Goal: Navigation & Orientation: Find specific page/section

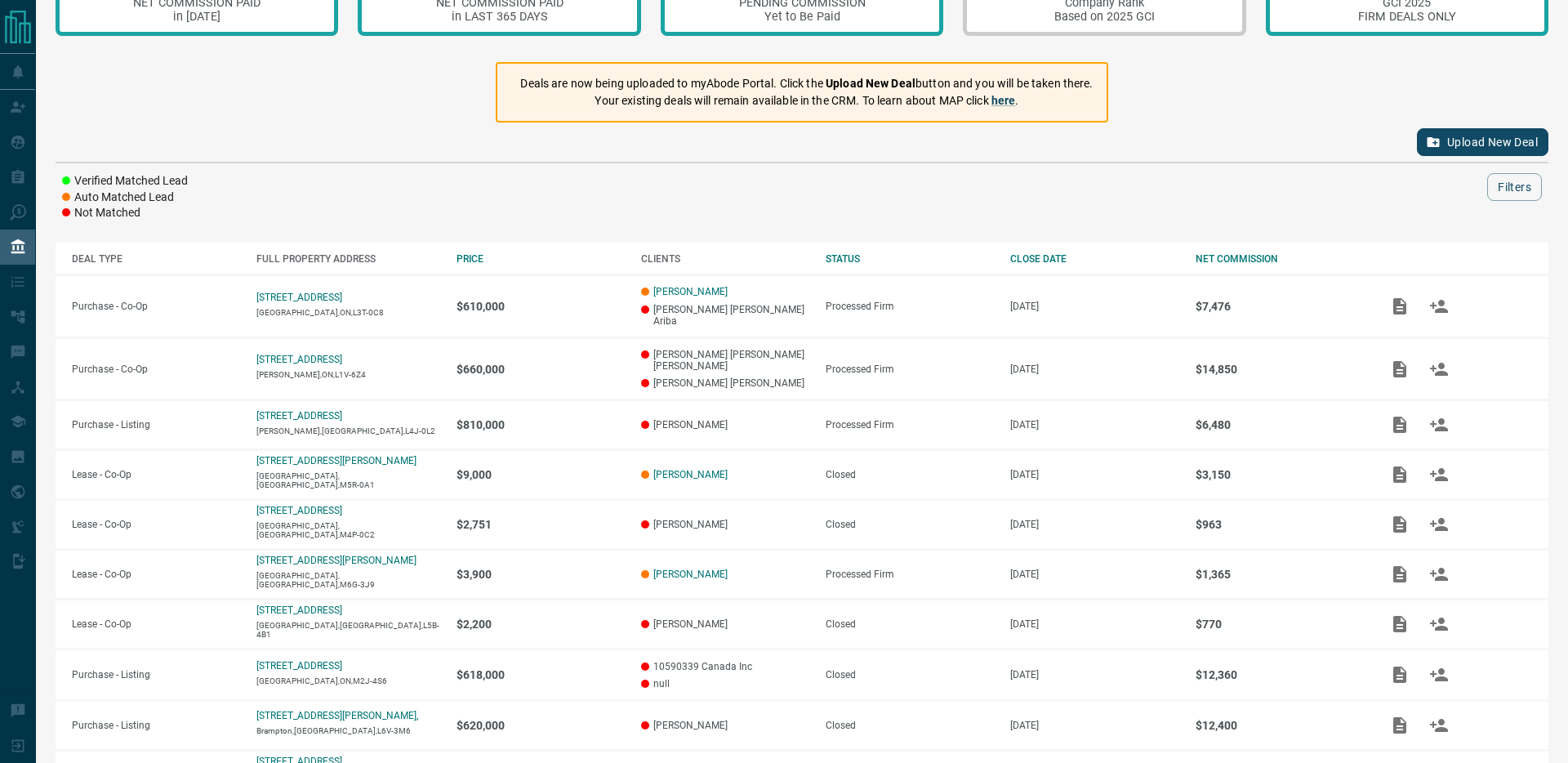
scroll to position [86, 0]
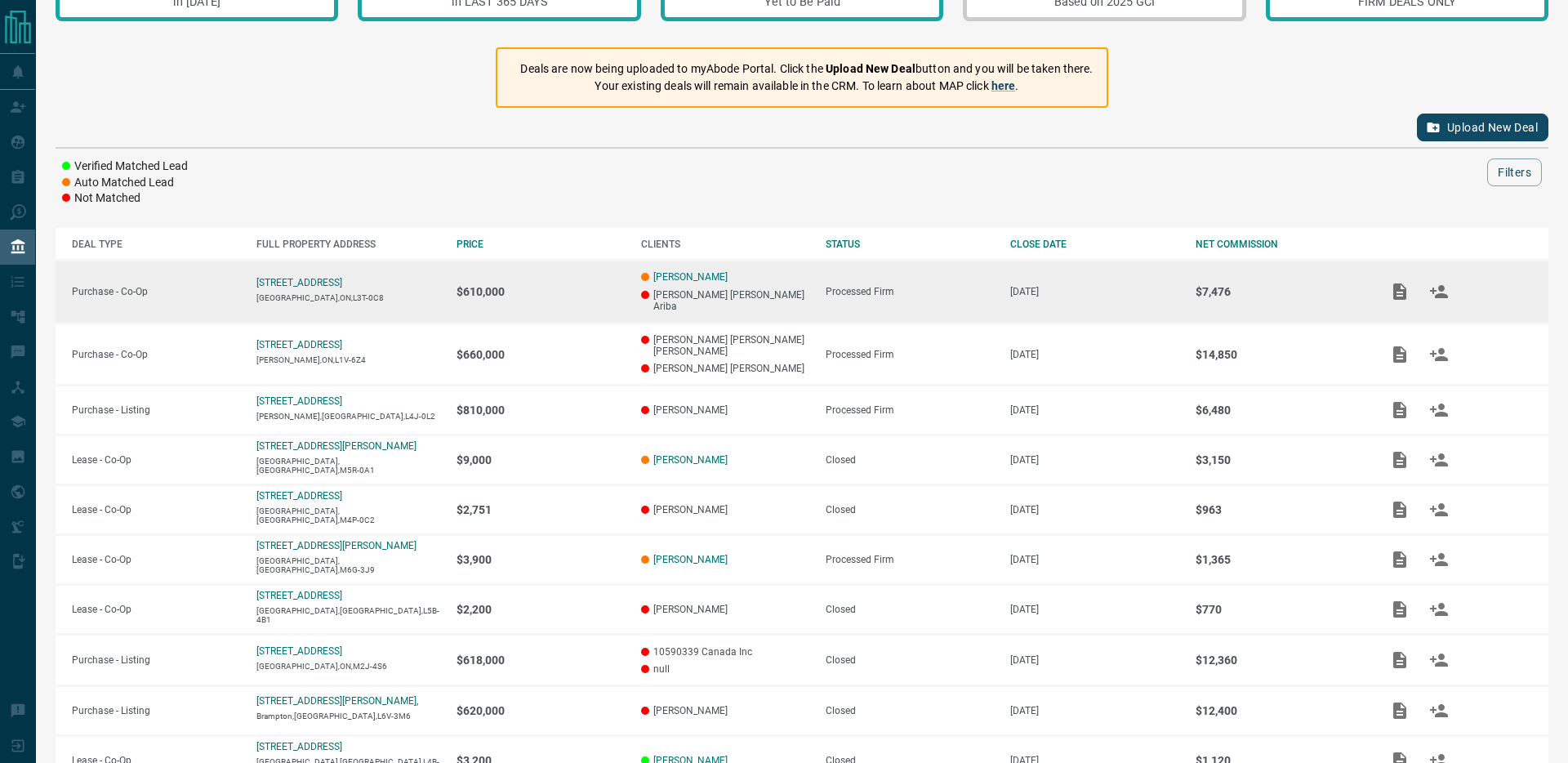
click at [798, 292] on p "[PERSON_NAME] [PERSON_NAME] Ariba" at bounding box center [725, 300] width 168 height 23
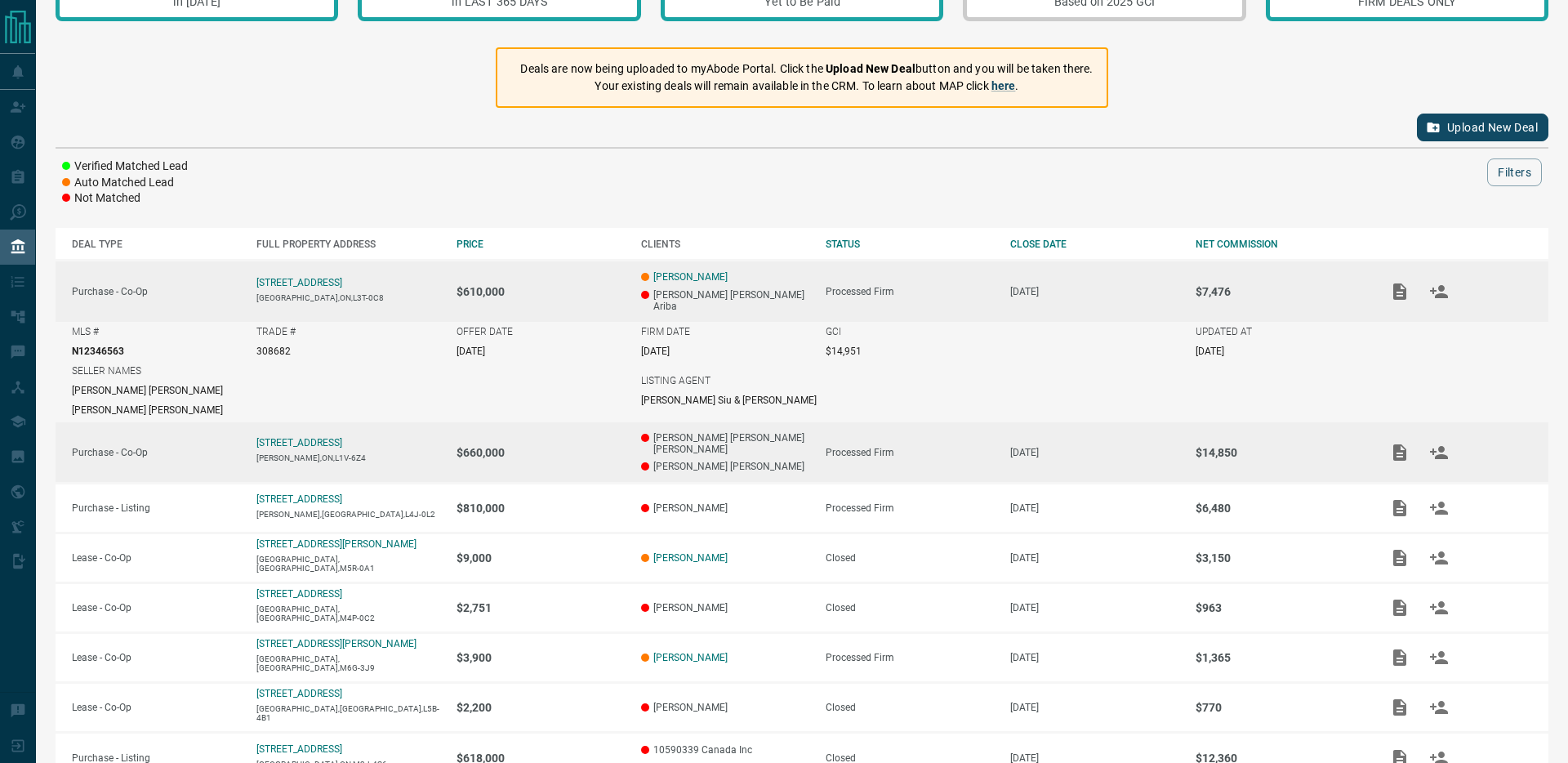
click at [796, 436] on td "[PERSON_NAME] [PERSON_NAME] [PERSON_NAME] [PERSON_NAME]" at bounding box center [716, 452] width 184 height 63
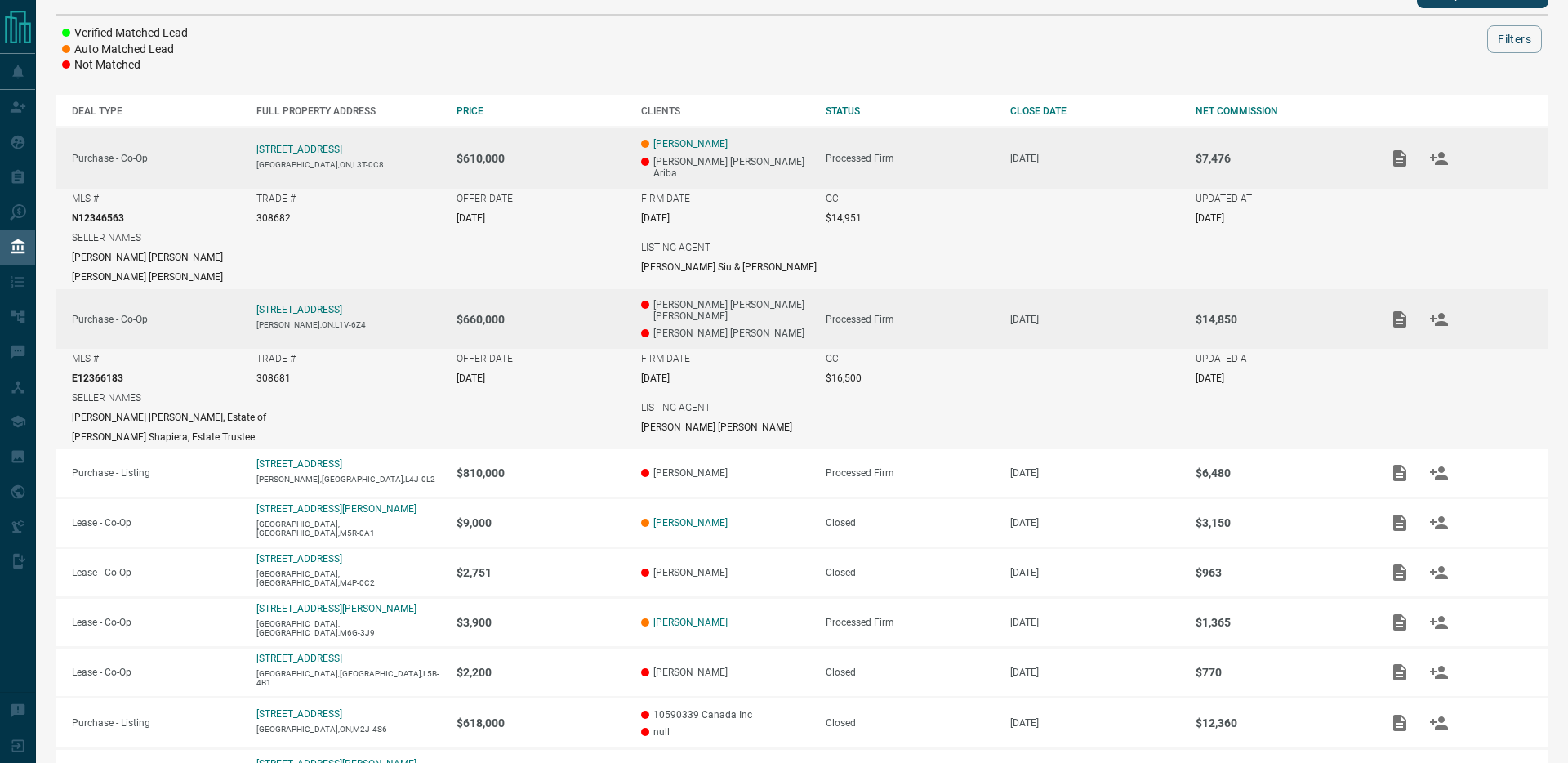
scroll to position [236, 0]
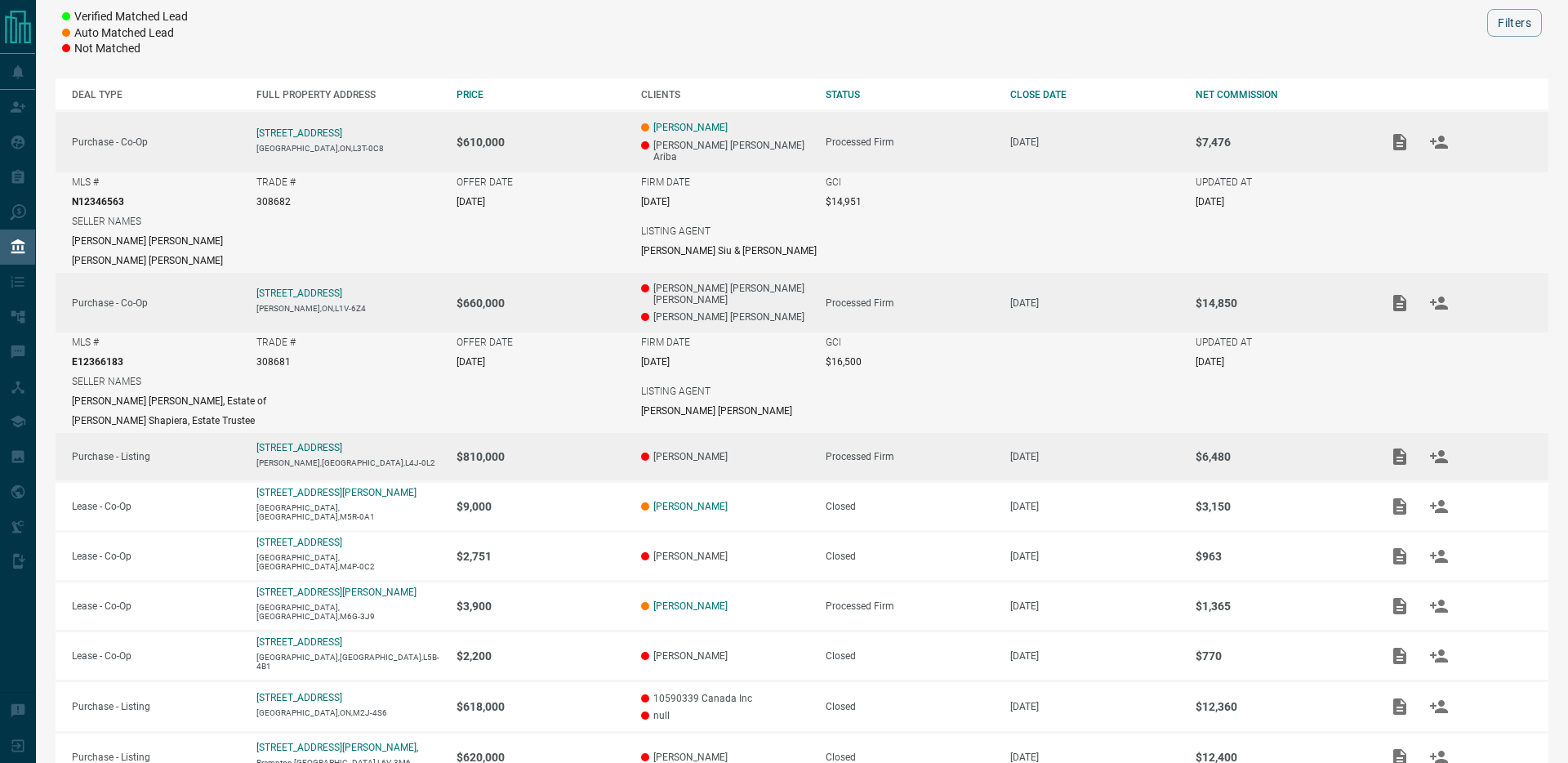
click at [795, 451] on p "[PERSON_NAME]" at bounding box center [725, 457] width 168 height 11
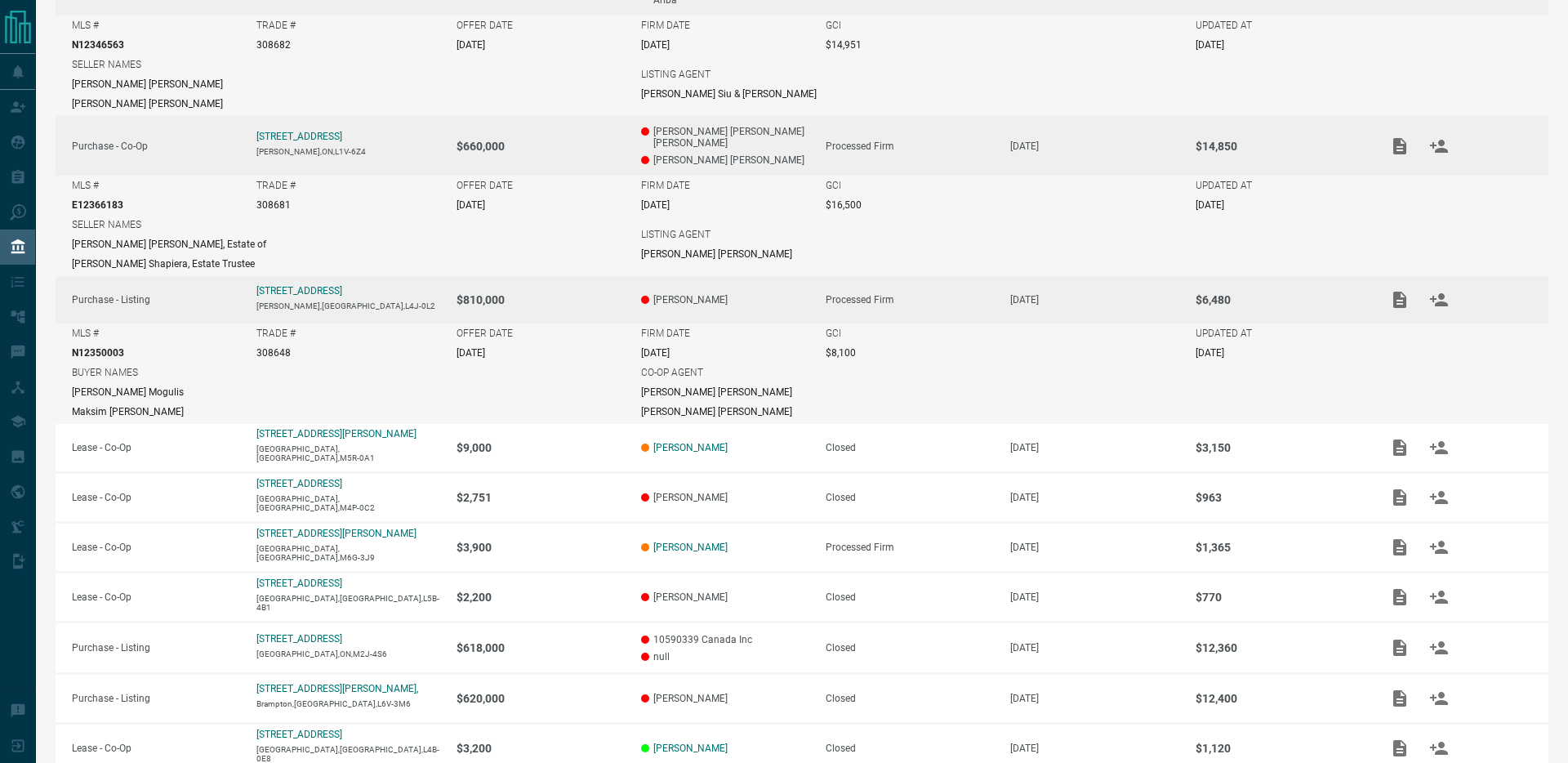
scroll to position [394, 0]
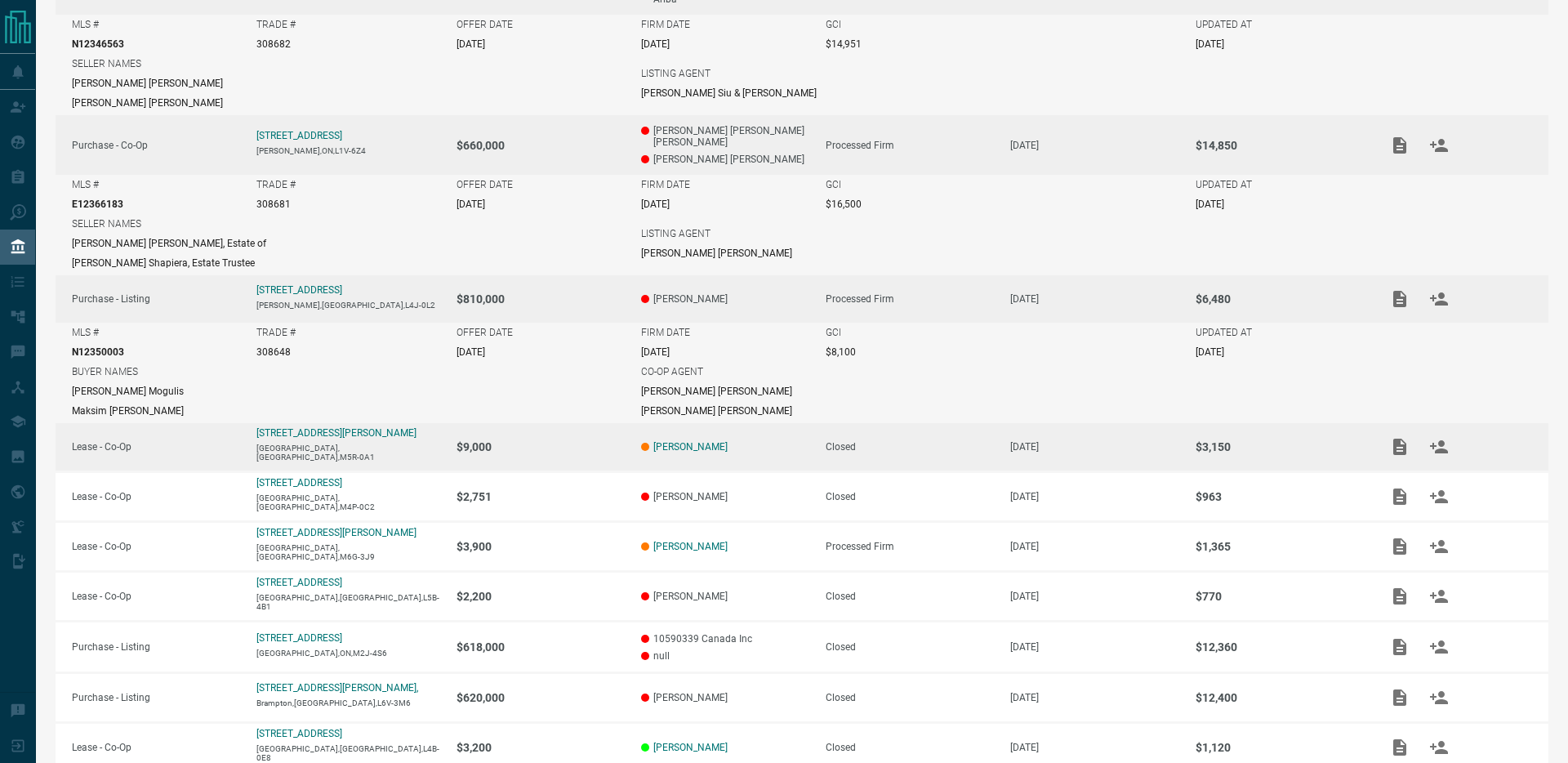
click at [788, 439] on td "[PERSON_NAME]" at bounding box center [716, 447] width 184 height 50
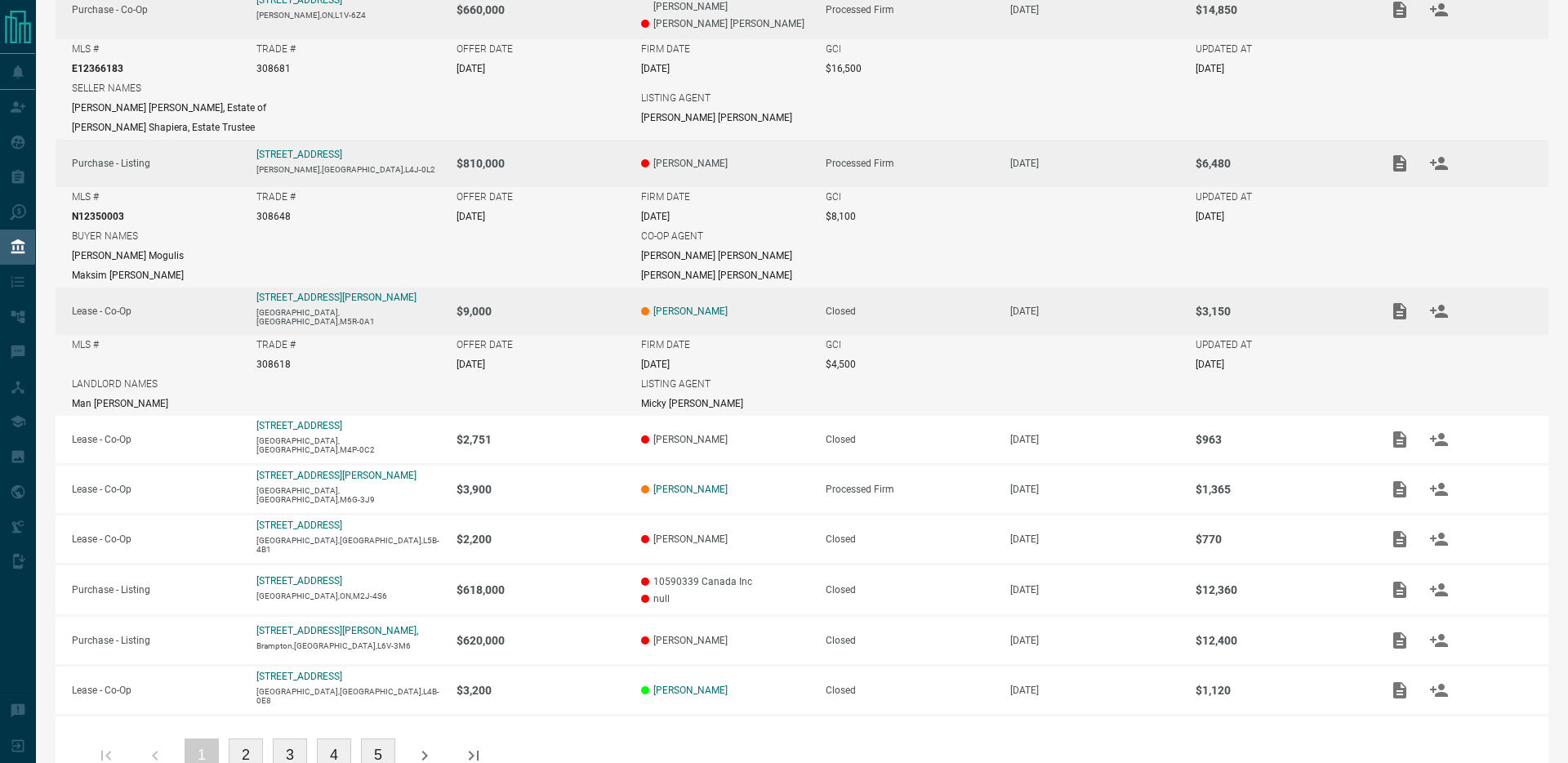
scroll to position [533, 0]
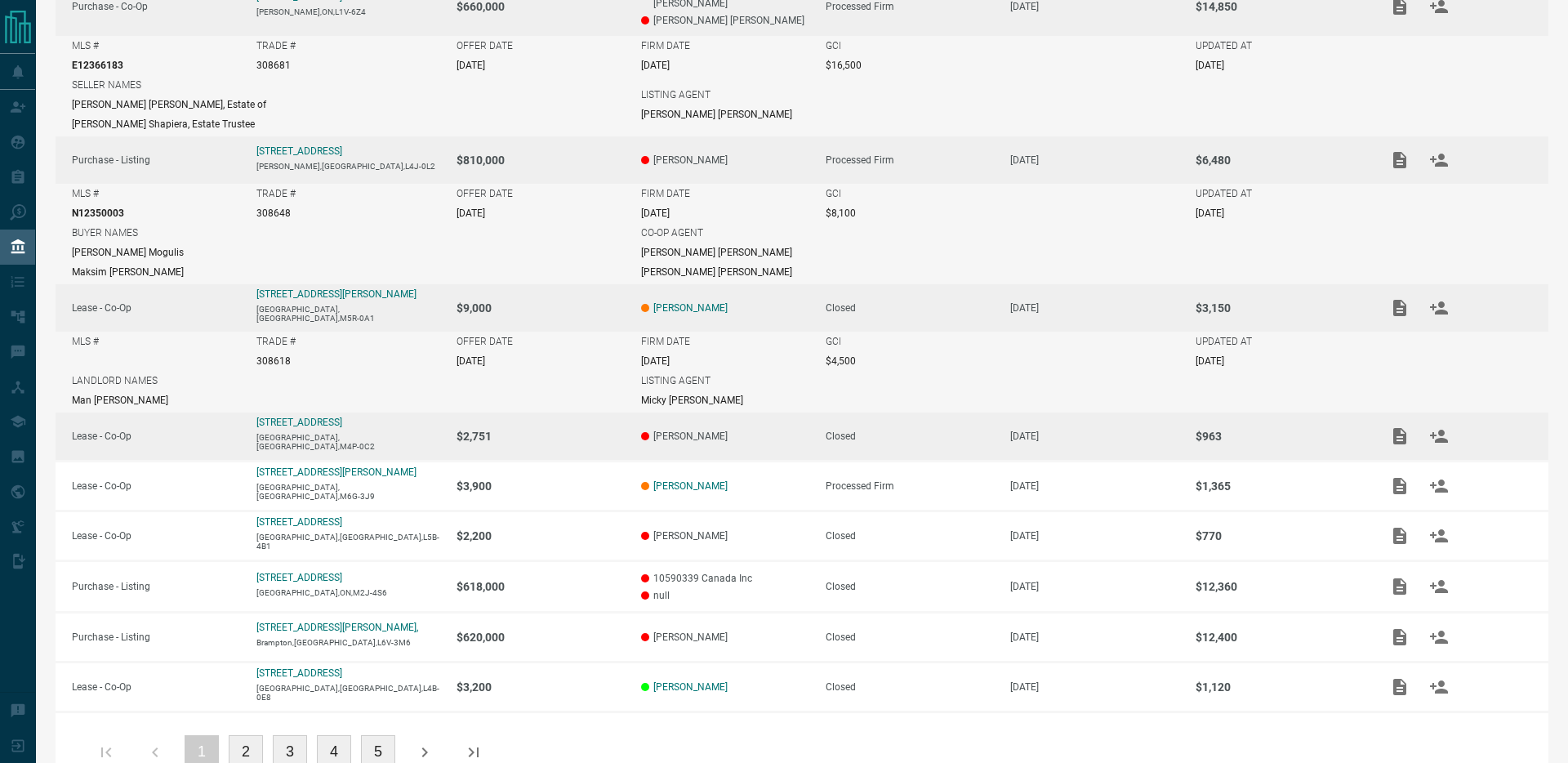
click at [790, 412] on td "[PERSON_NAME]" at bounding box center [716, 436] width 184 height 50
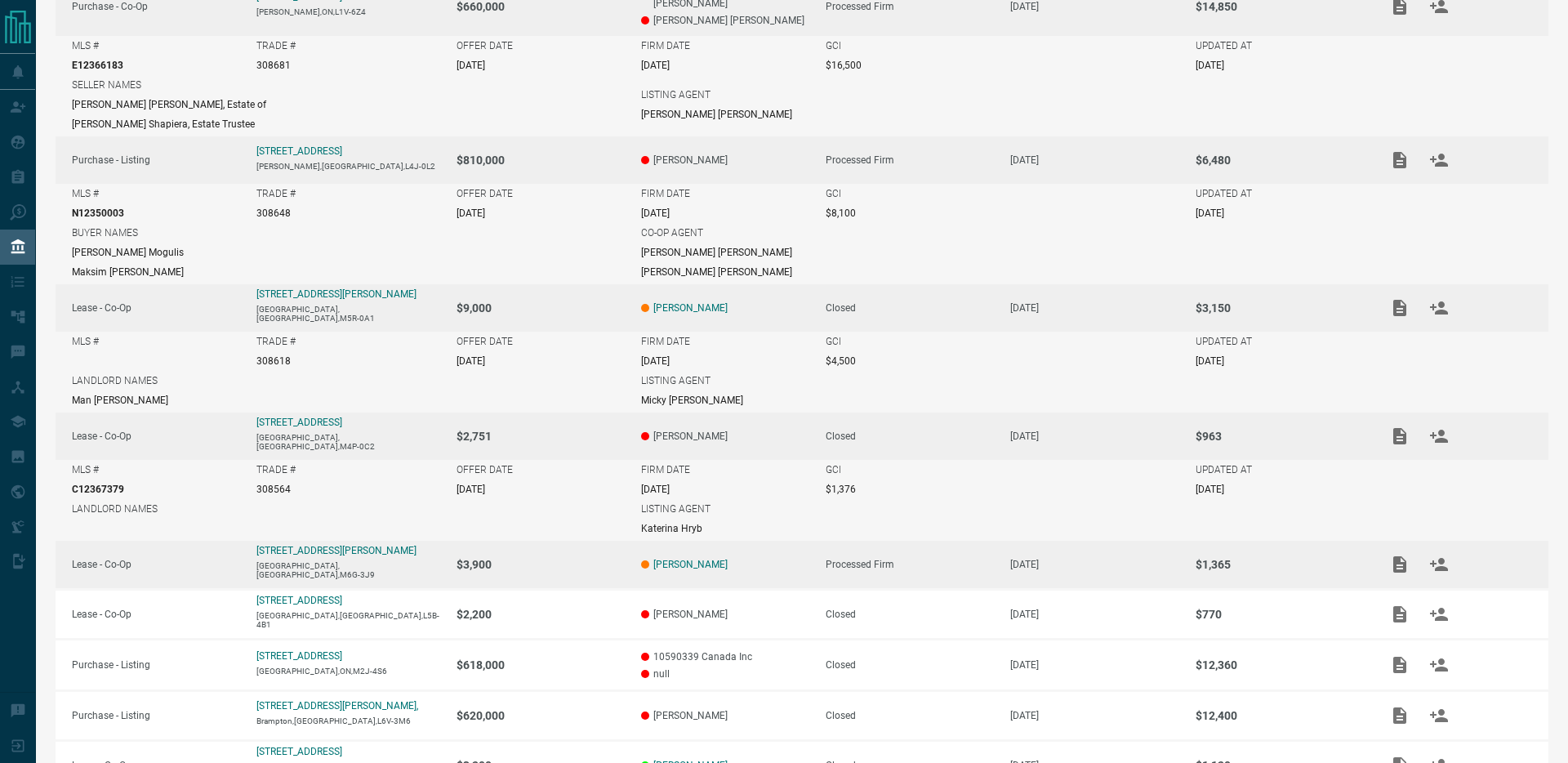
click at [763, 559] on p "[PERSON_NAME]" at bounding box center [725, 564] width 168 height 11
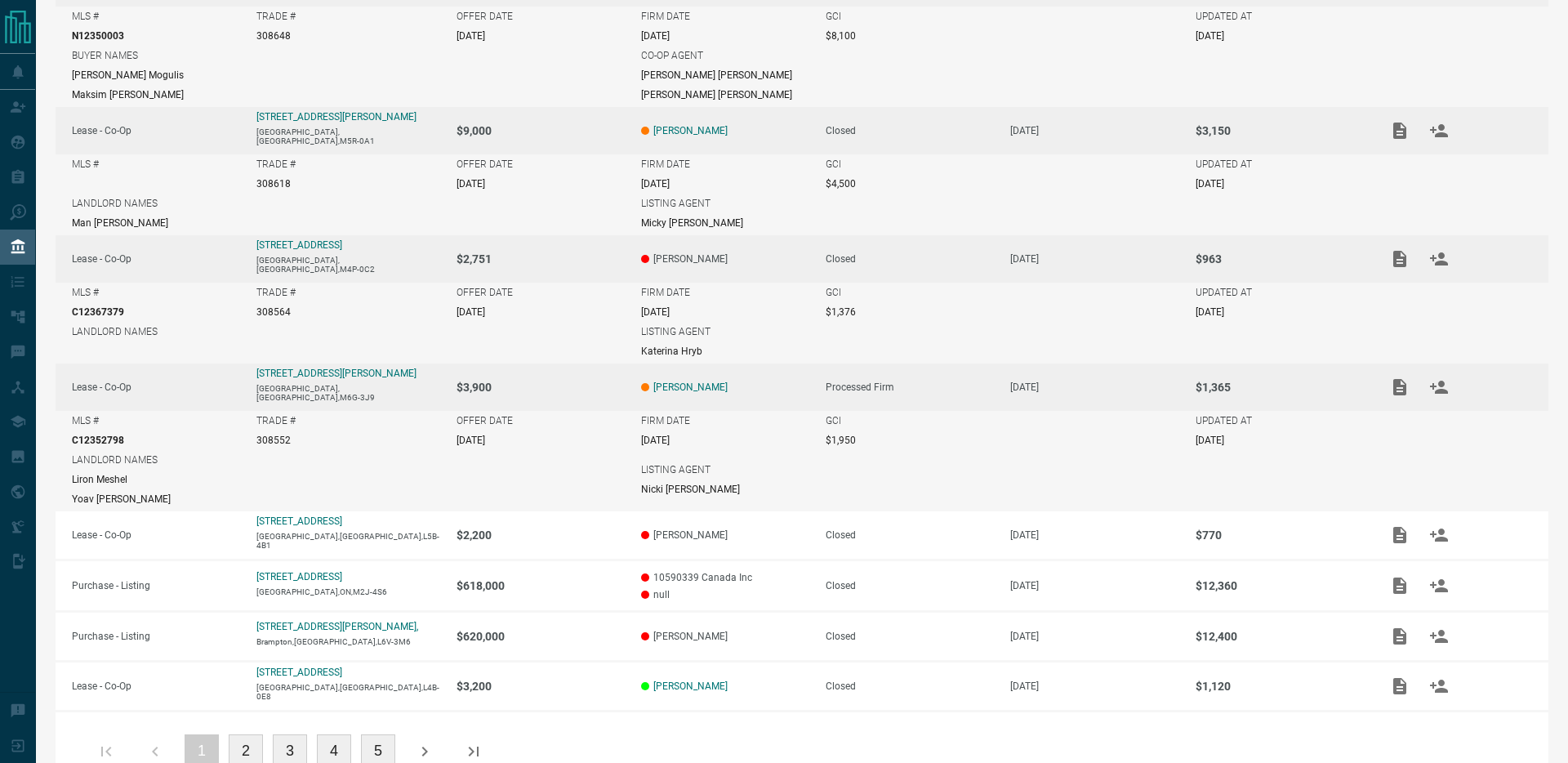
scroll to position [727, 0]
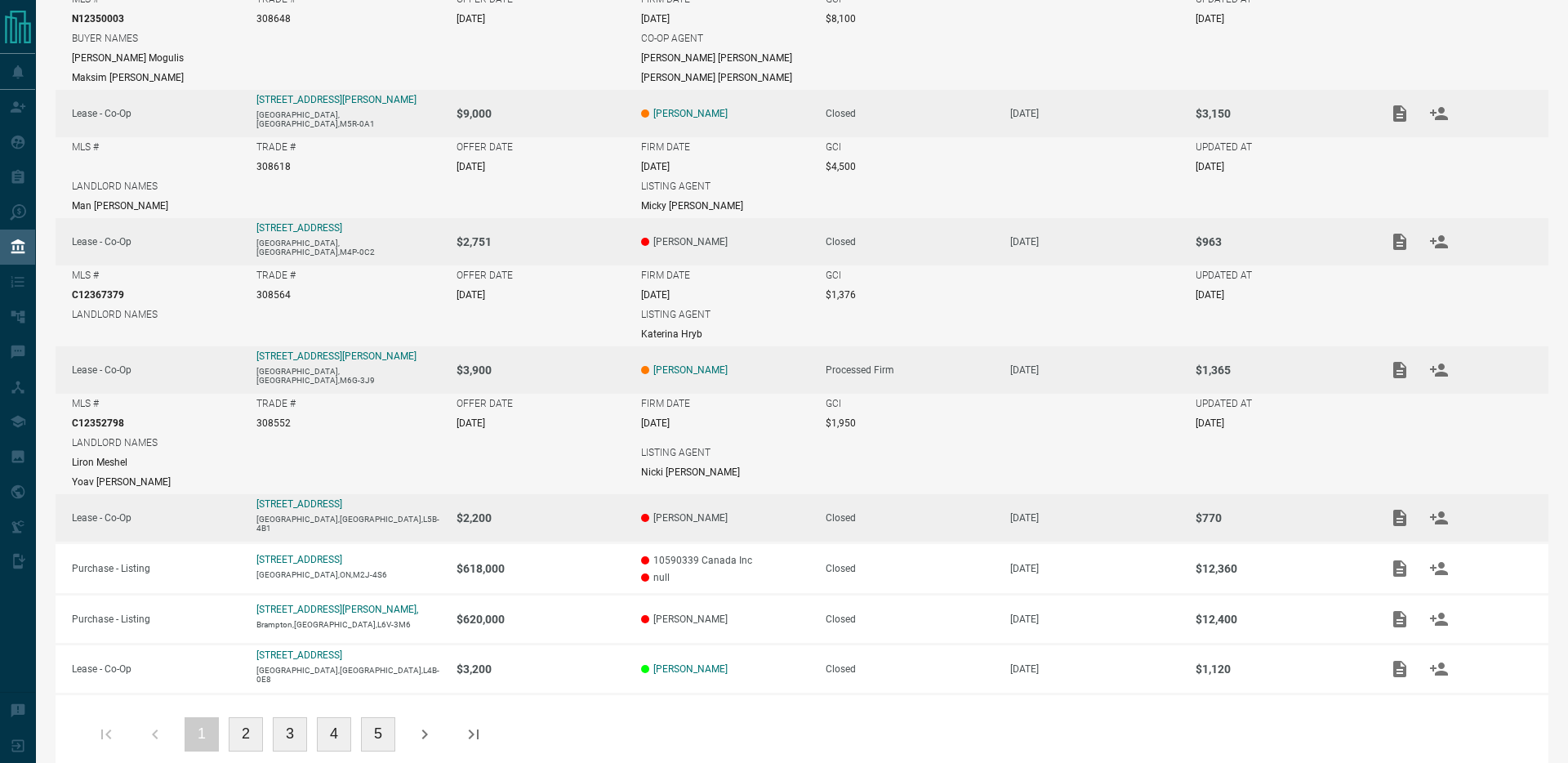
click at [781, 512] on p "[PERSON_NAME]" at bounding box center [725, 518] width 168 height 11
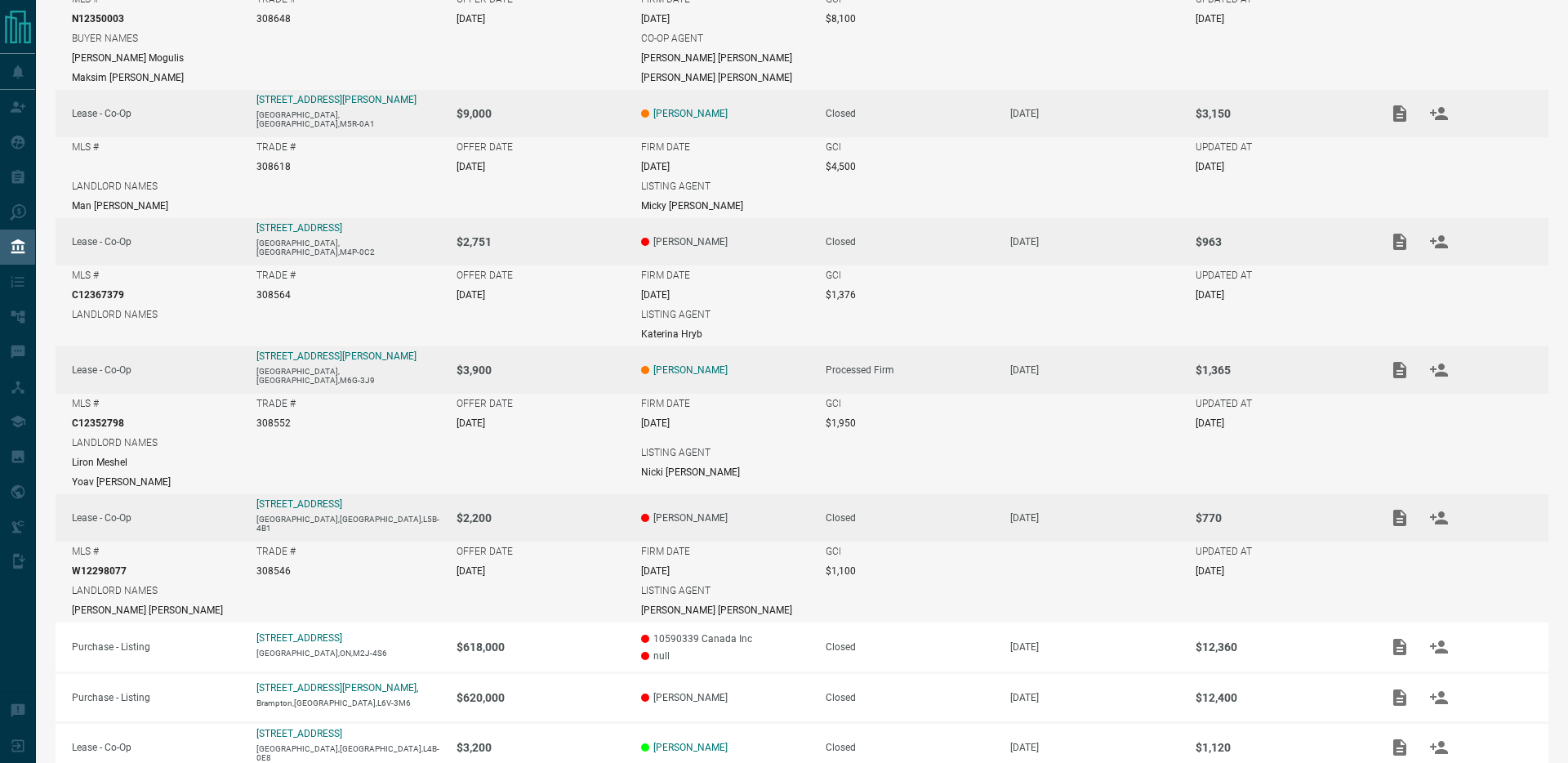
scroll to position [809, 0]
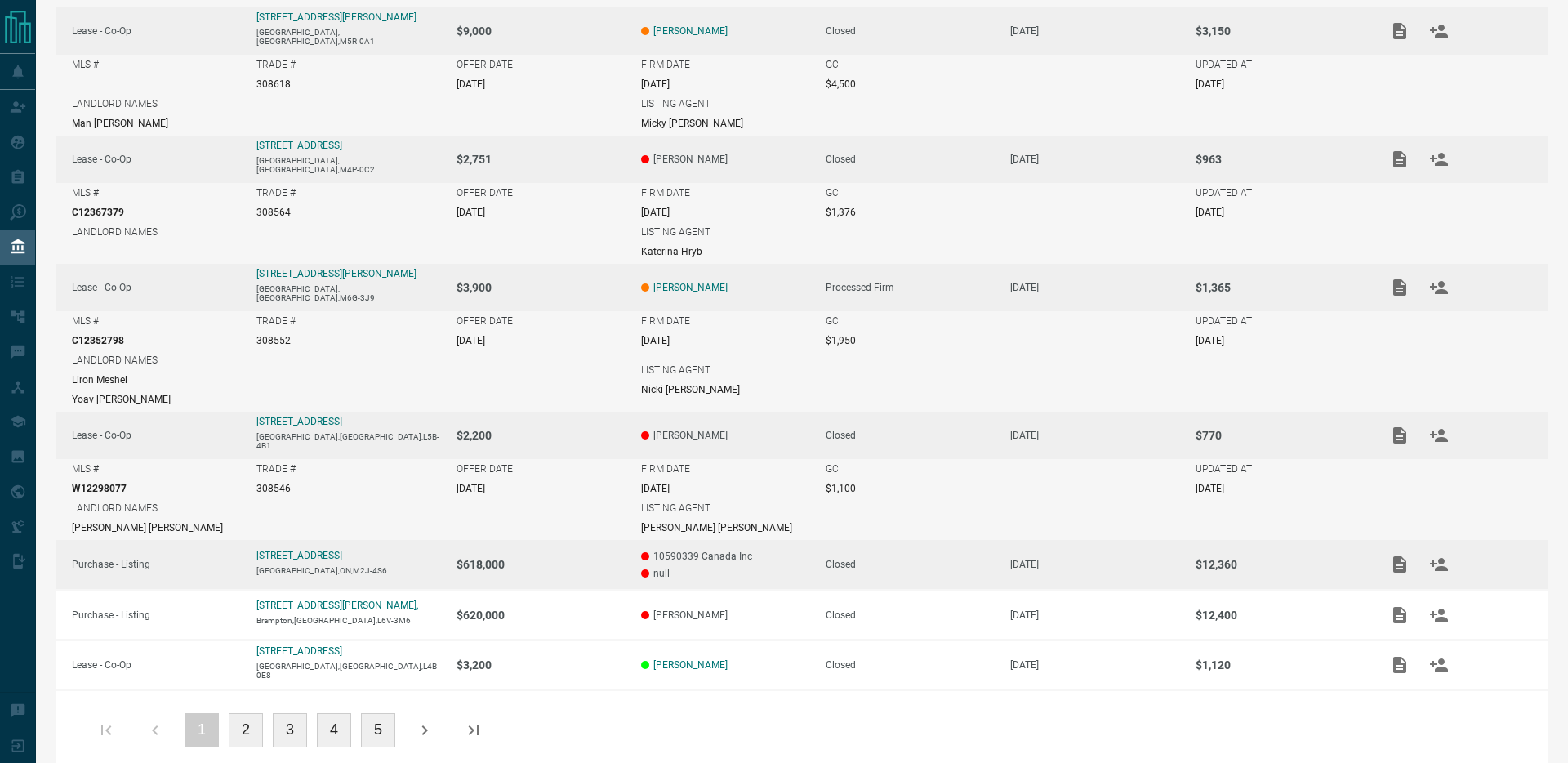
click at [770, 551] on p "10590339 Canada Inc" at bounding box center [725, 556] width 168 height 11
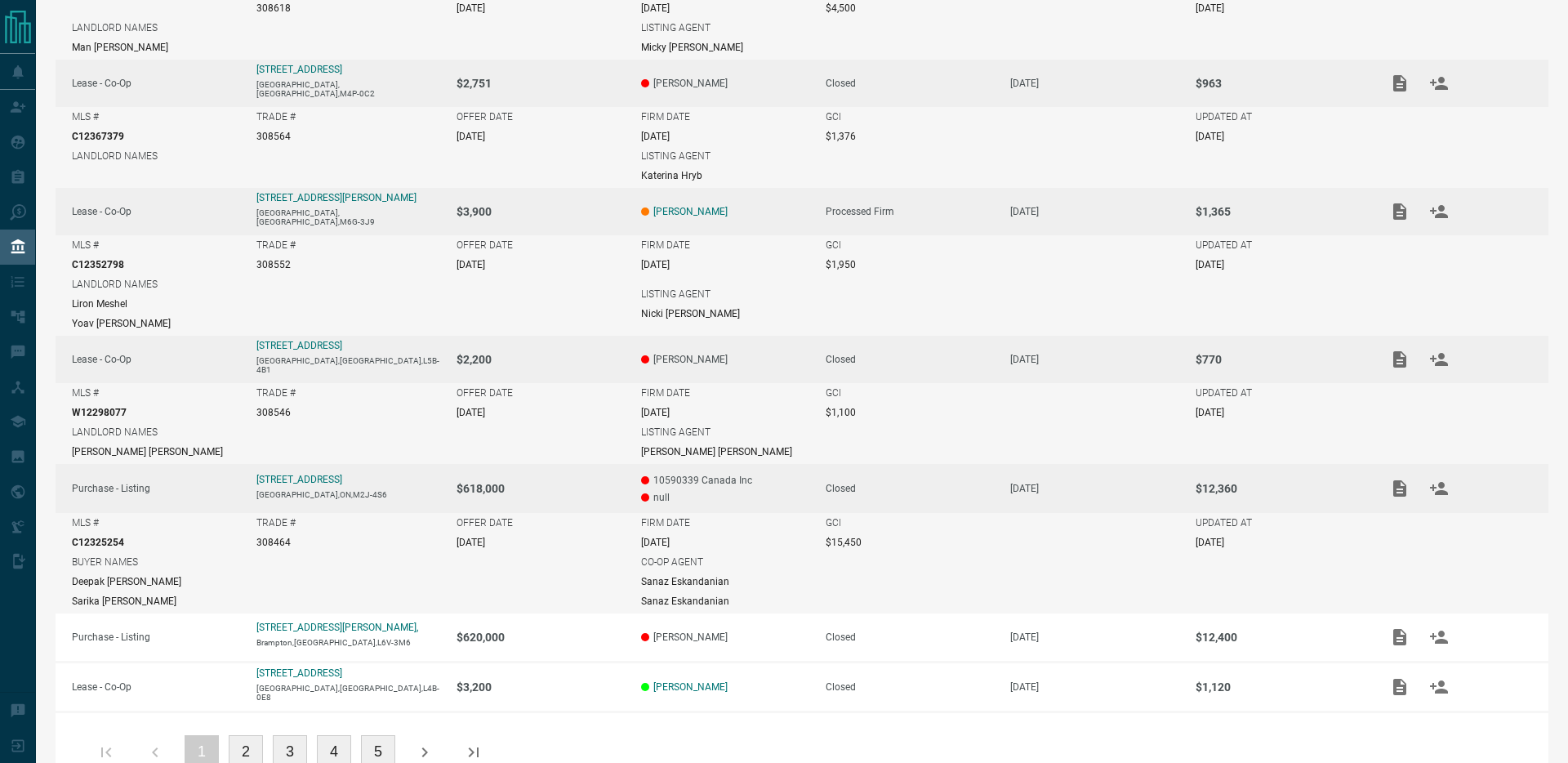
scroll to position [908, 0]
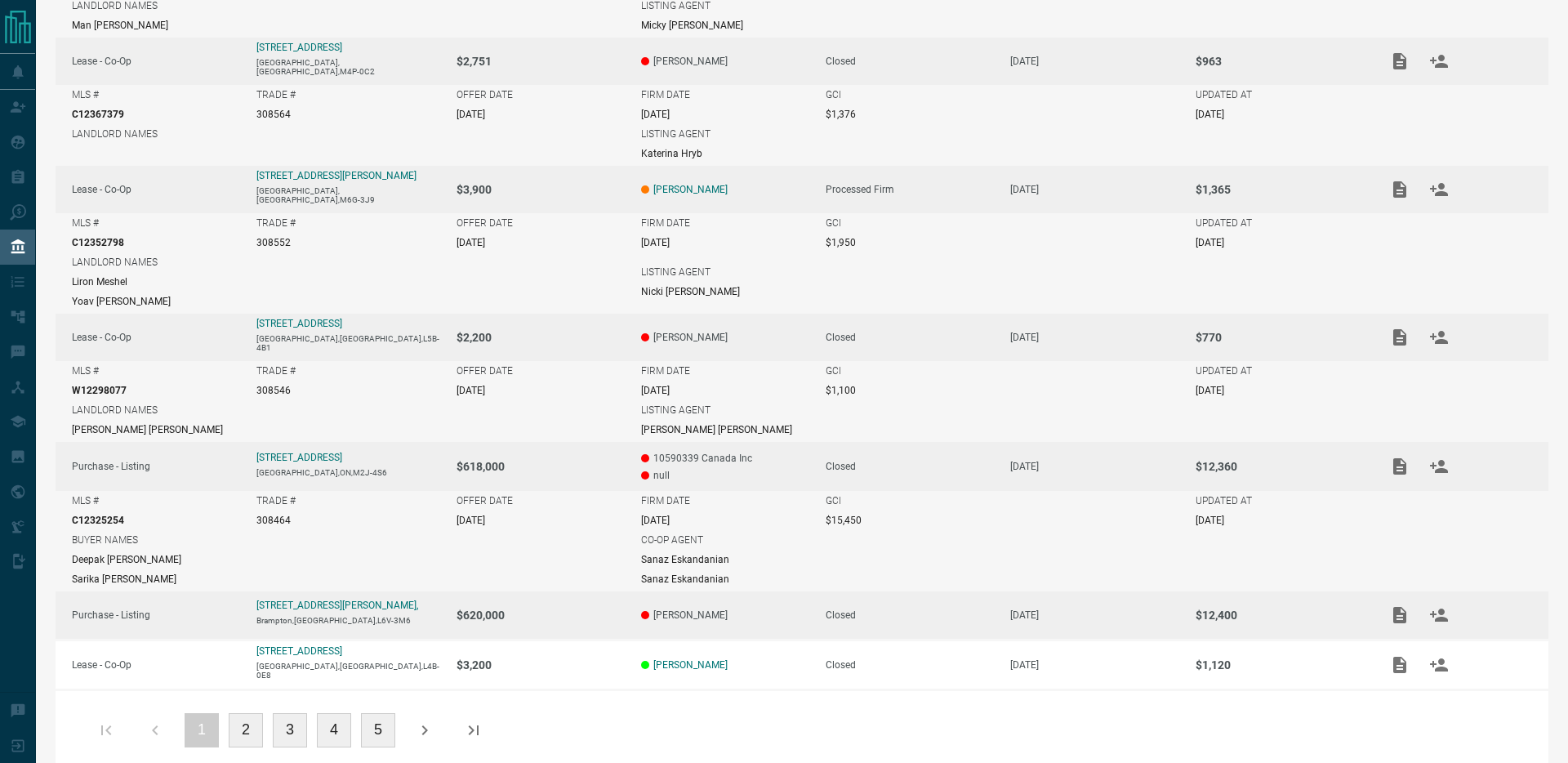
click at [757, 609] on p "[PERSON_NAME]" at bounding box center [725, 615] width 168 height 11
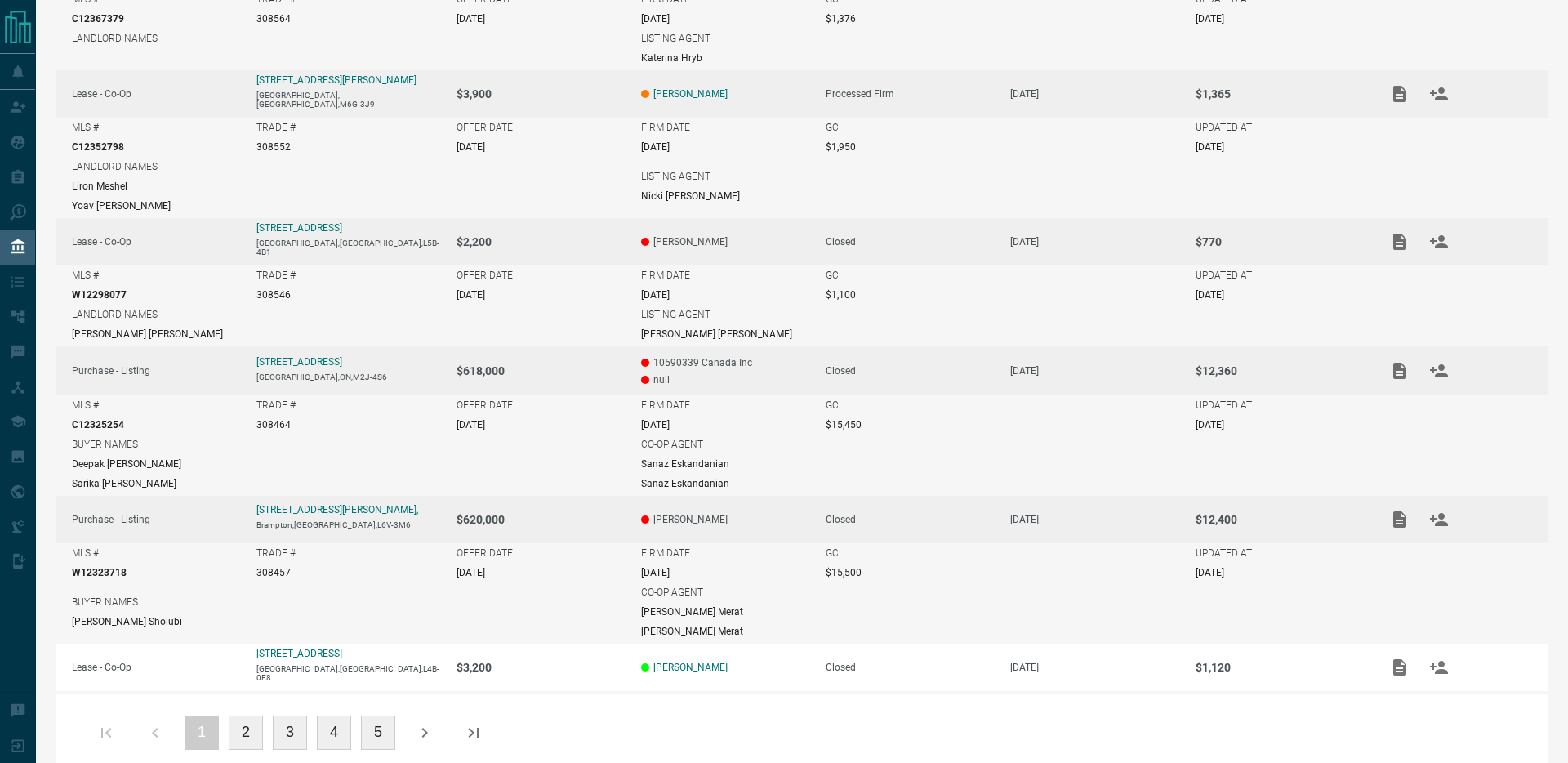
scroll to position [1006, 0]
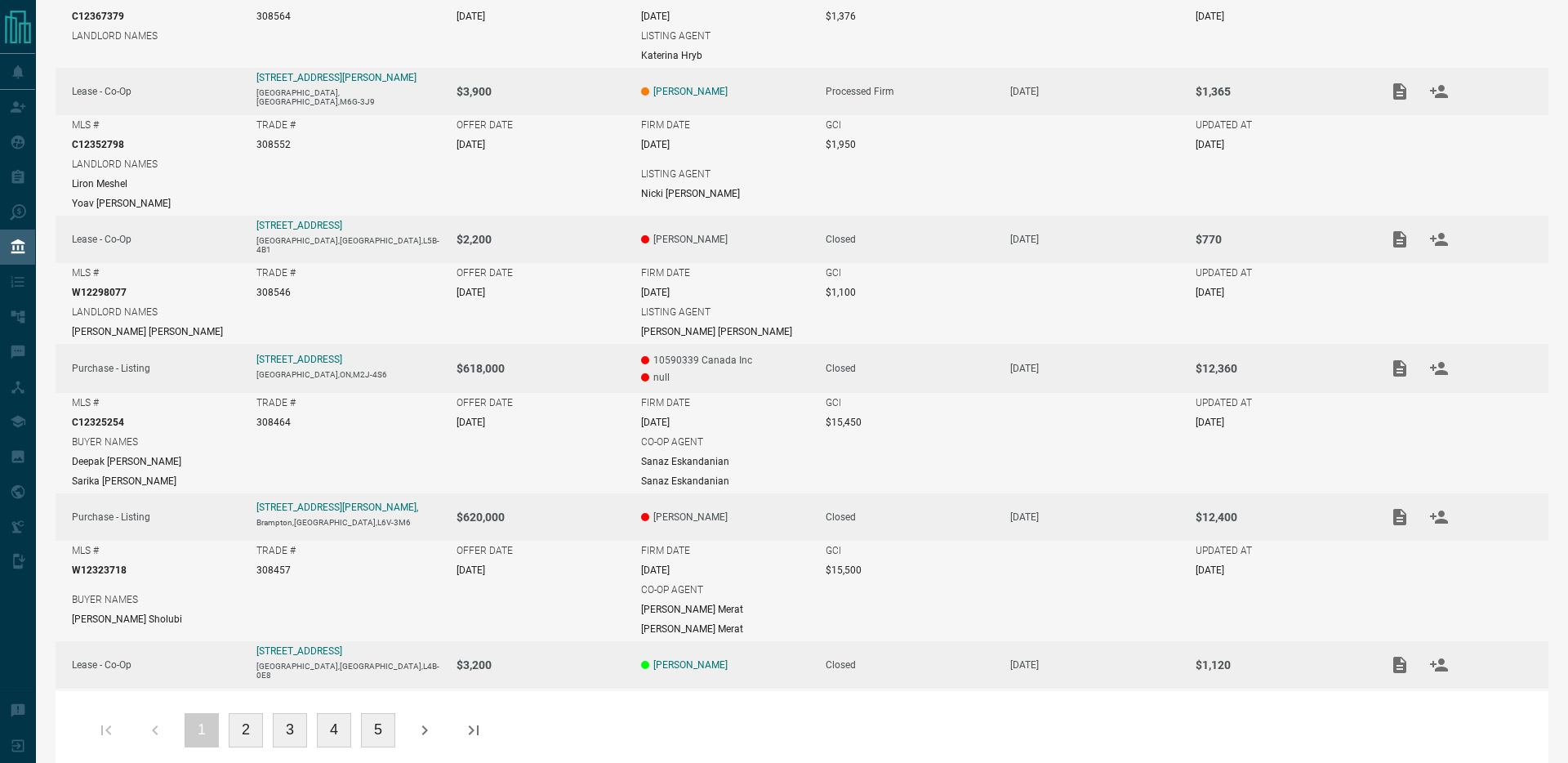
click at [740, 659] on p "[PERSON_NAME]" at bounding box center [725, 664] width 168 height 11
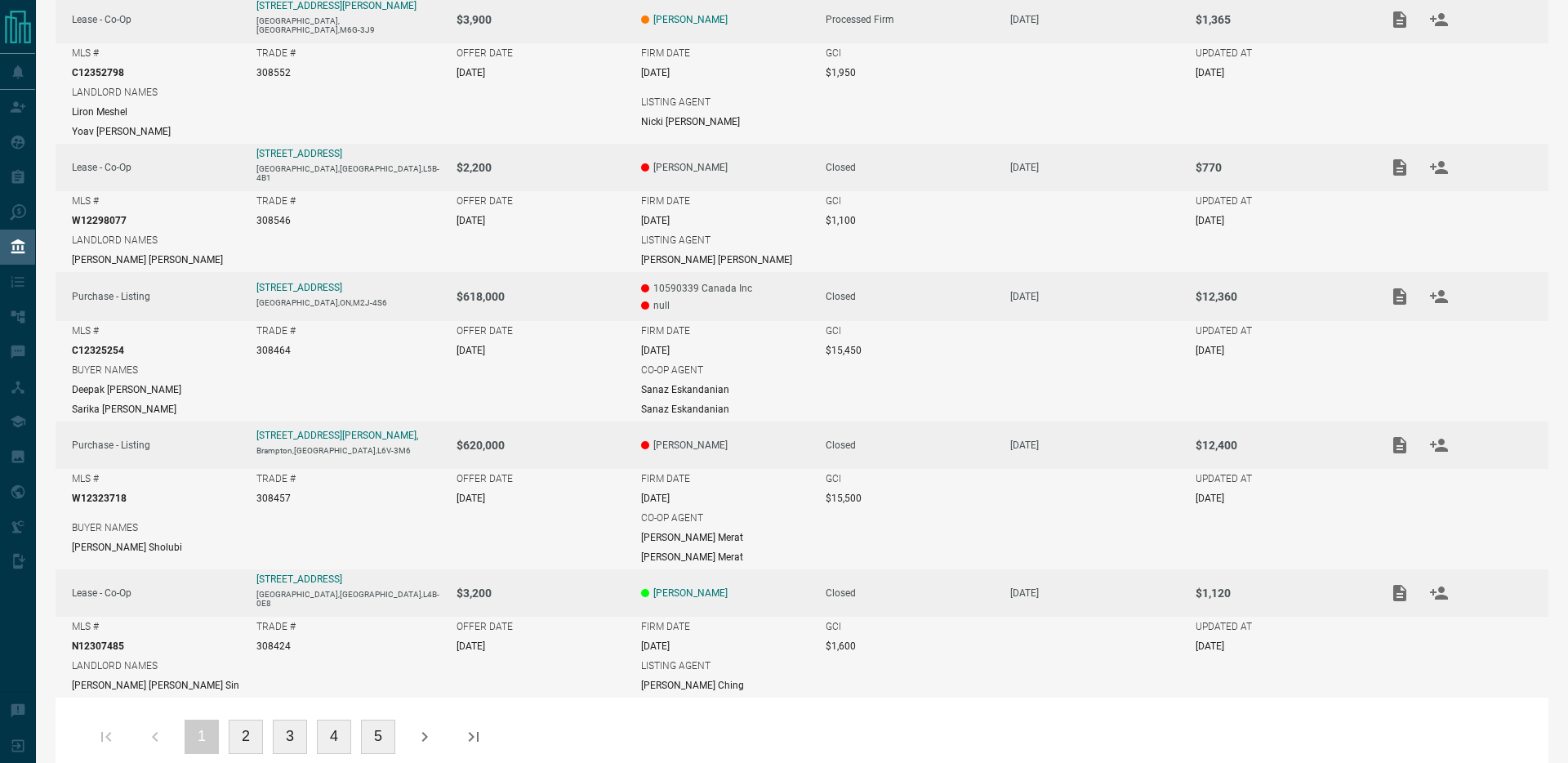
scroll to position [1084, 0]
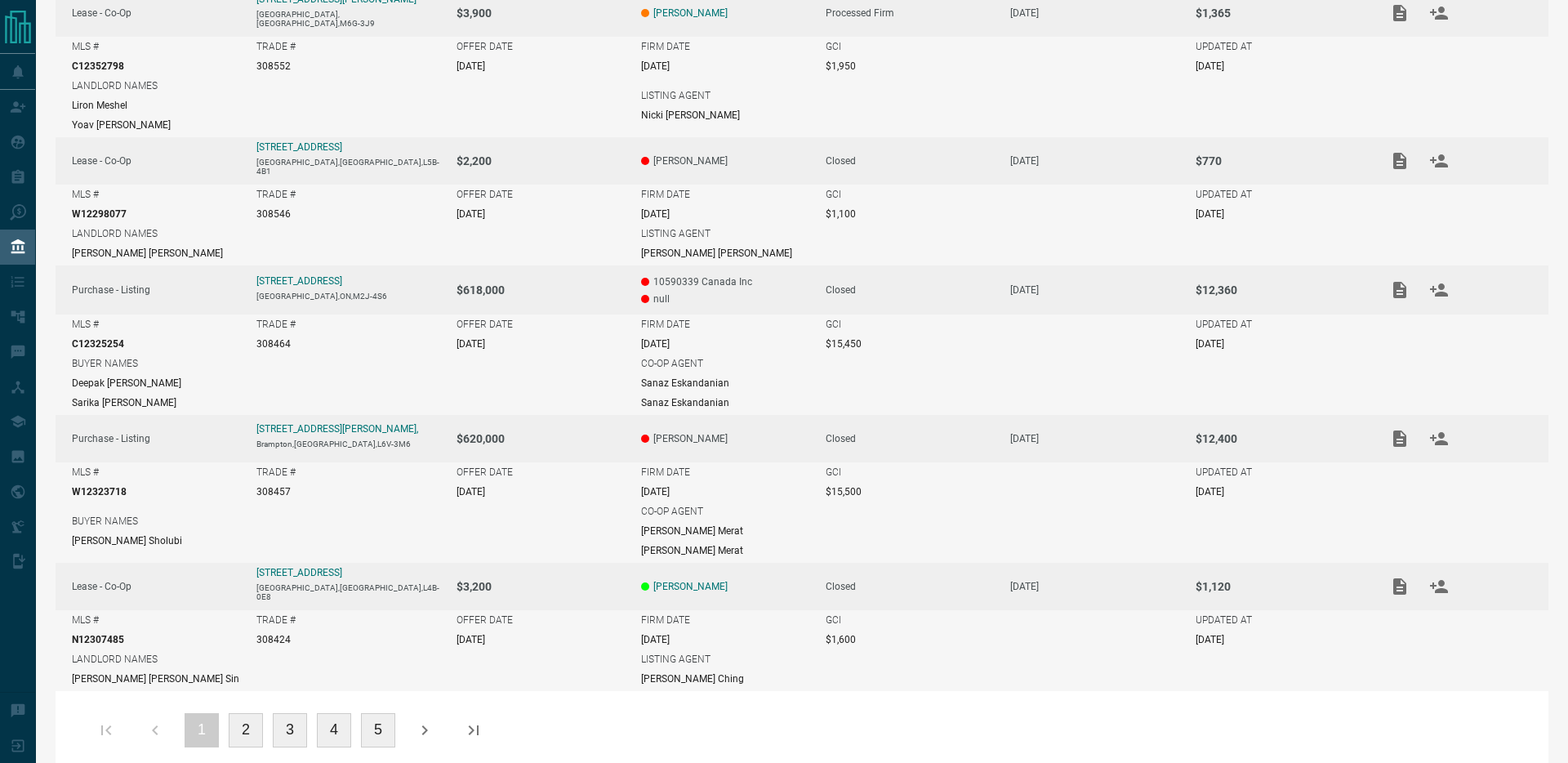
click at [261, 713] on button "2" at bounding box center [245, 730] width 34 height 34
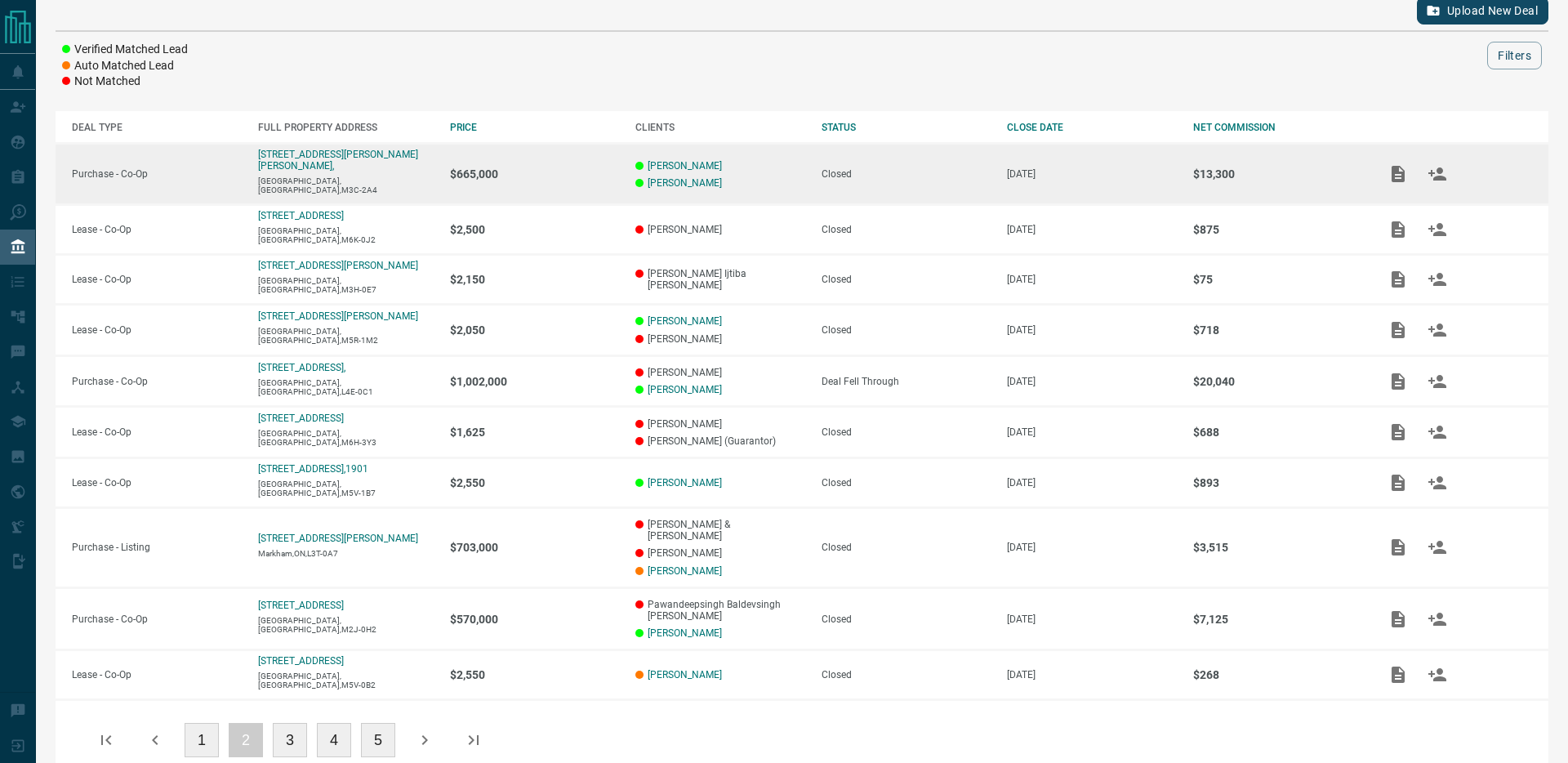
click at [767, 160] on p "[PERSON_NAME]" at bounding box center [720, 165] width 170 height 11
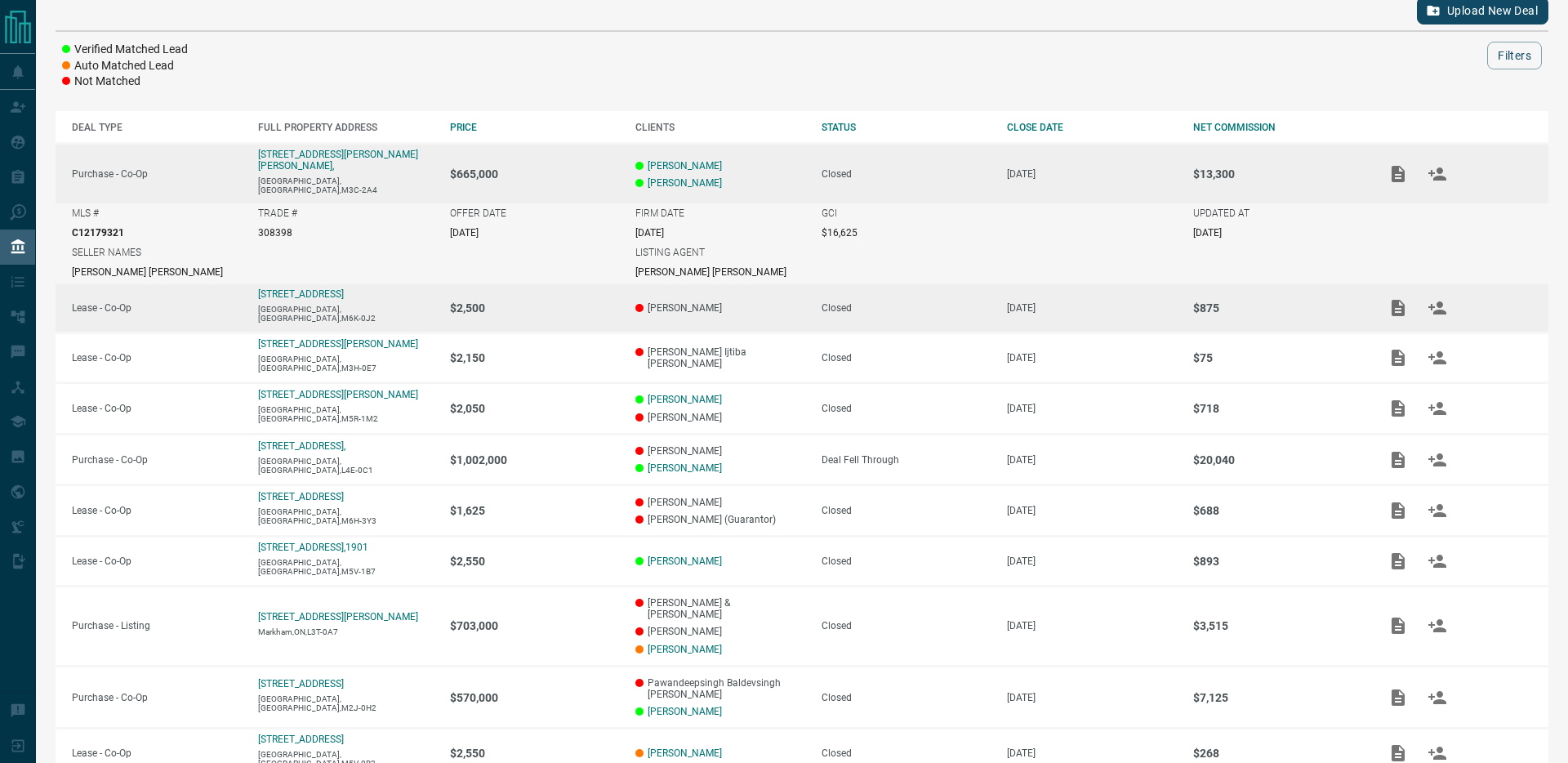
click at [753, 308] on td "[PERSON_NAME]" at bounding box center [711, 308] width 186 height 50
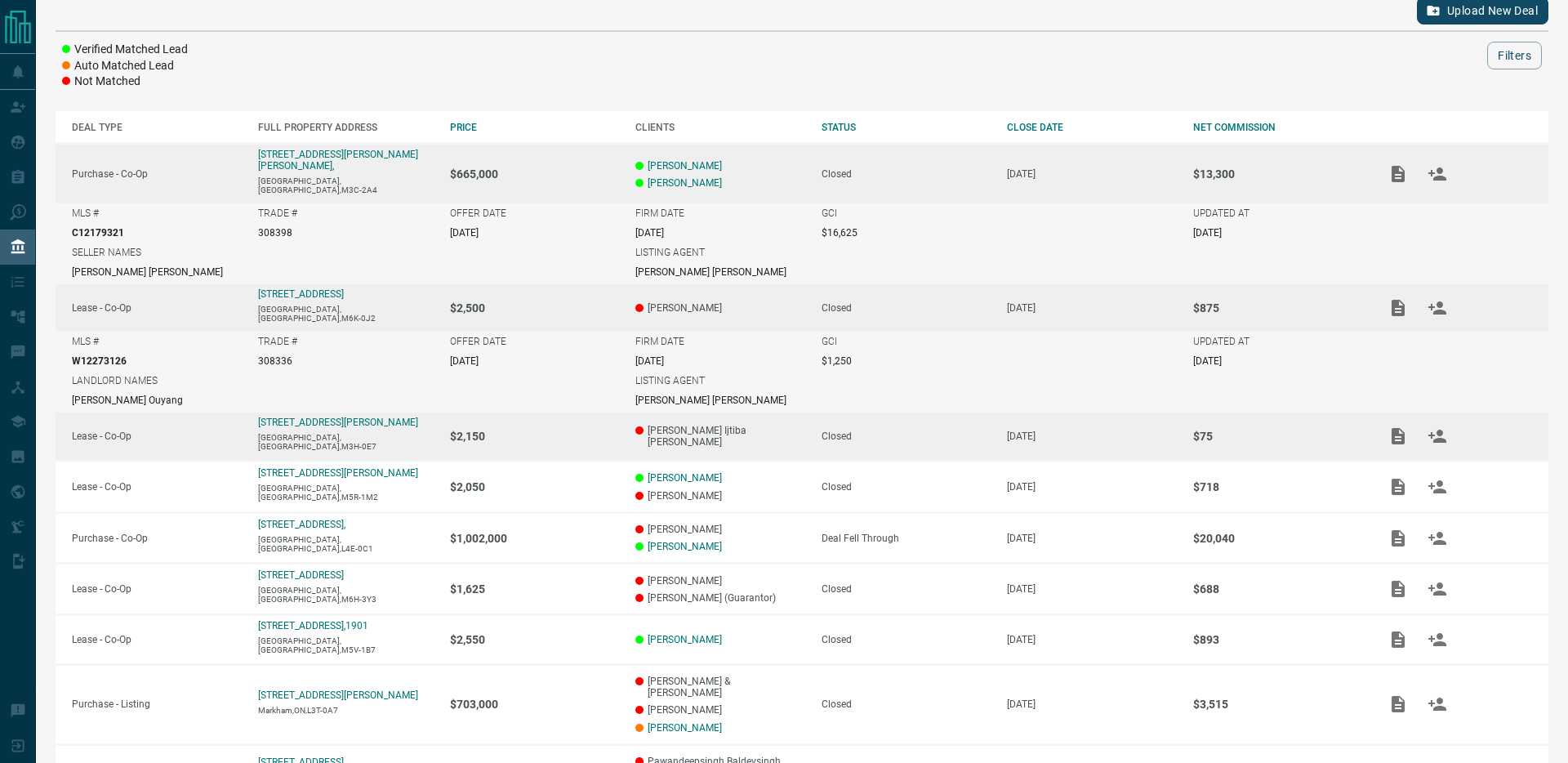
click at [752, 432] on td "[PERSON_NAME] Ijtiba [PERSON_NAME]" at bounding box center [711, 436] width 186 height 50
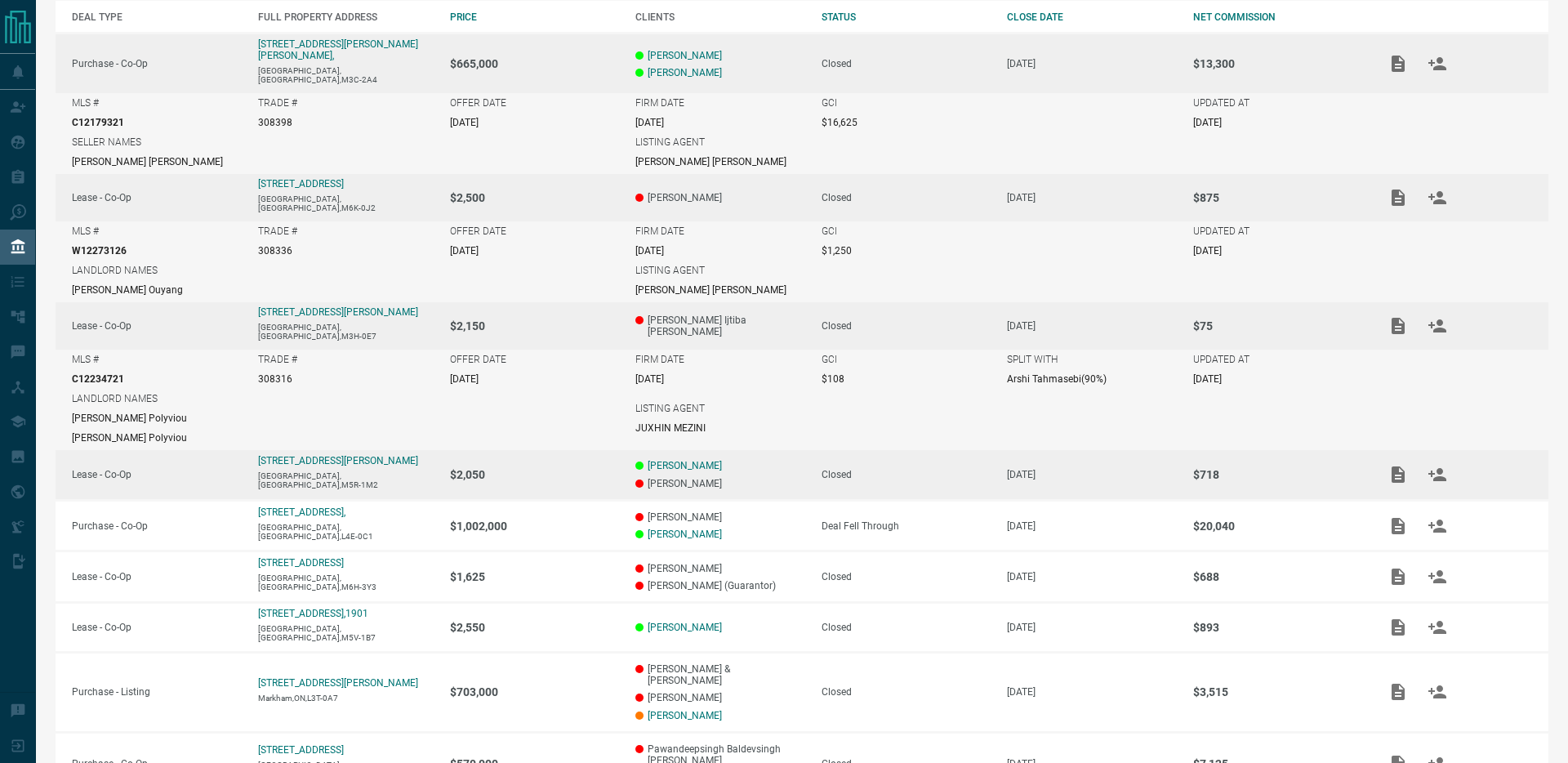
click at [744, 478] on p "[PERSON_NAME]" at bounding box center [720, 483] width 170 height 11
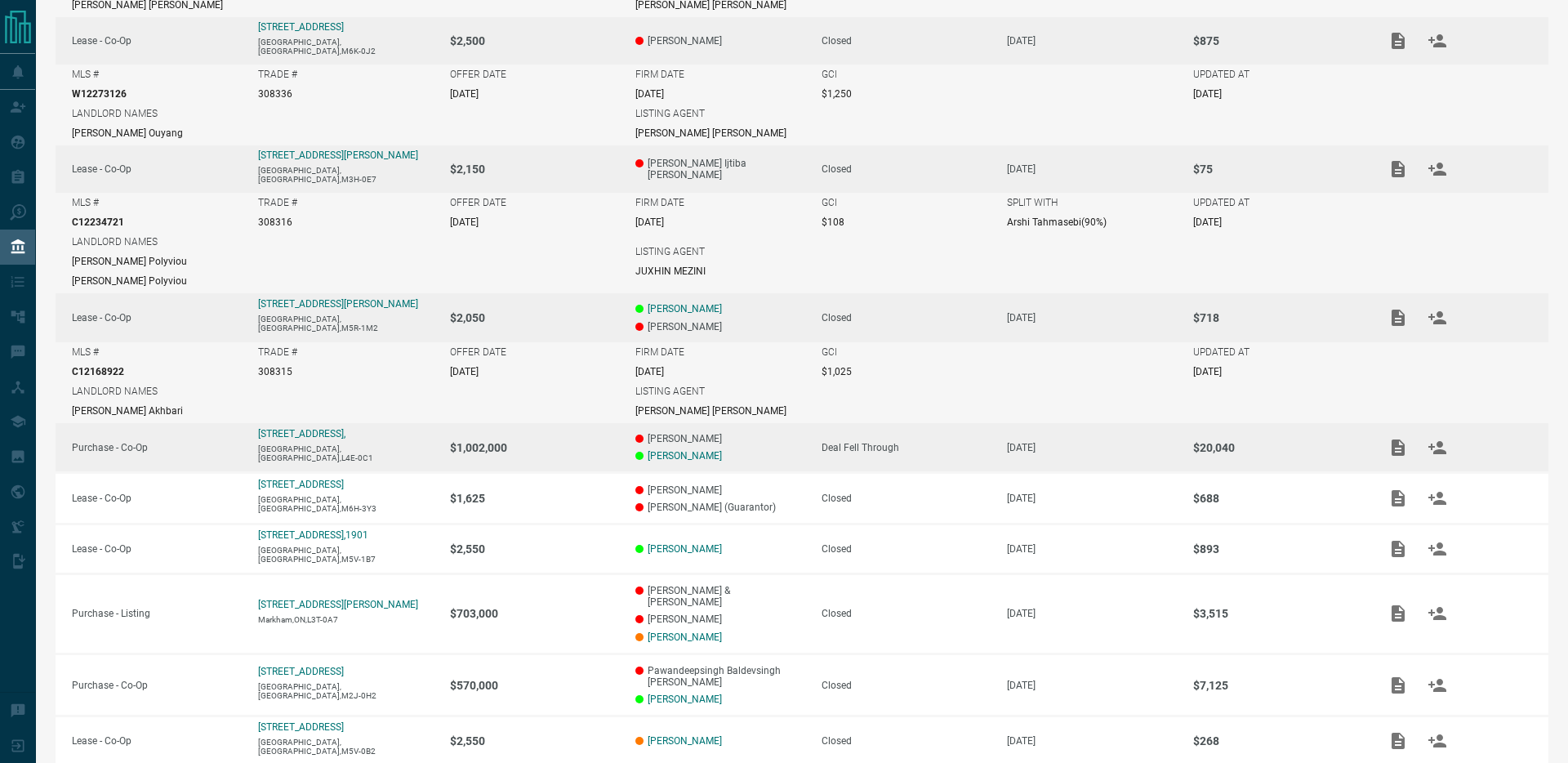
click at [769, 450] on p "[PERSON_NAME]" at bounding box center [720, 456] width 170 height 11
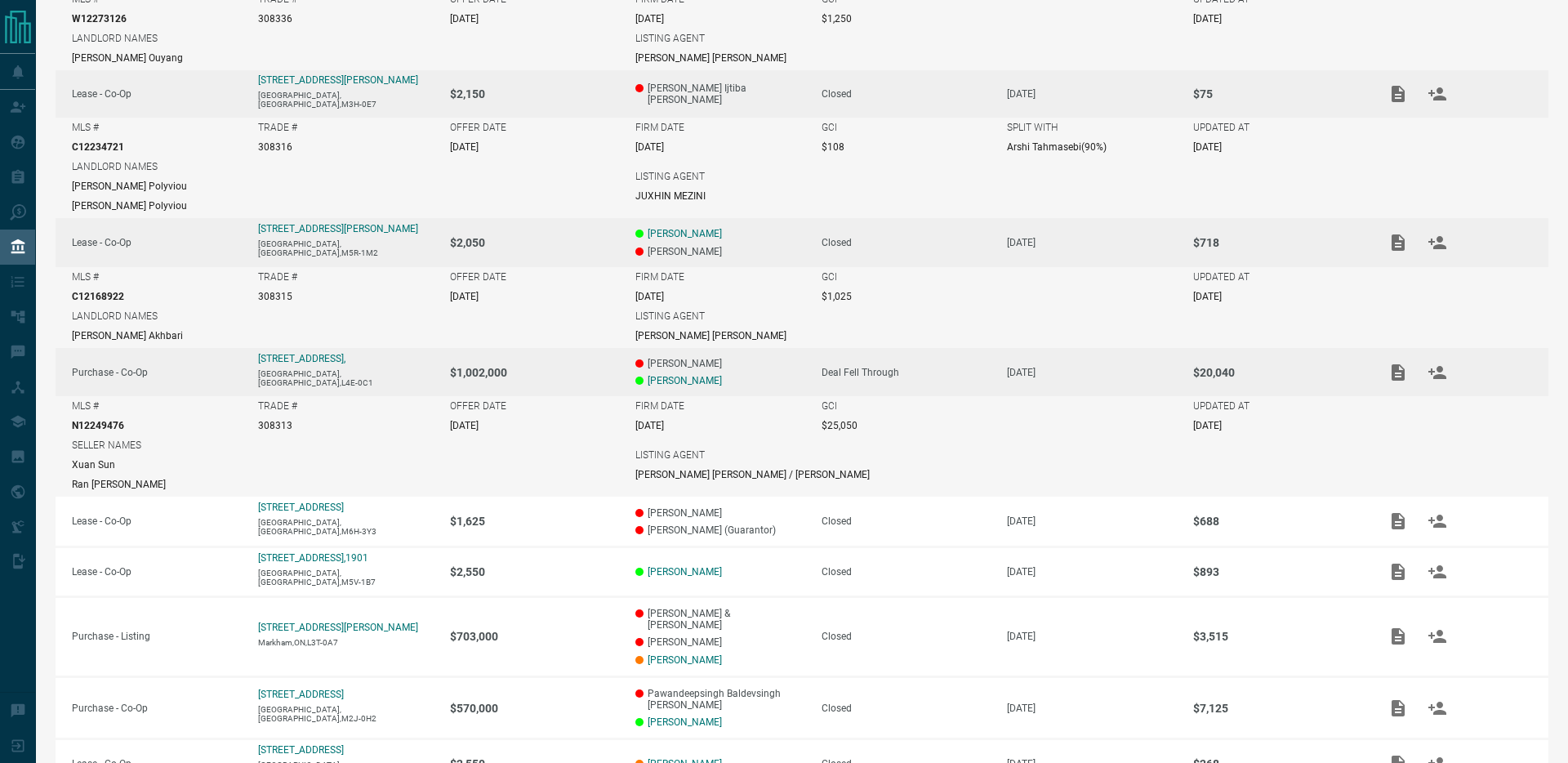
scroll to position [549, 0]
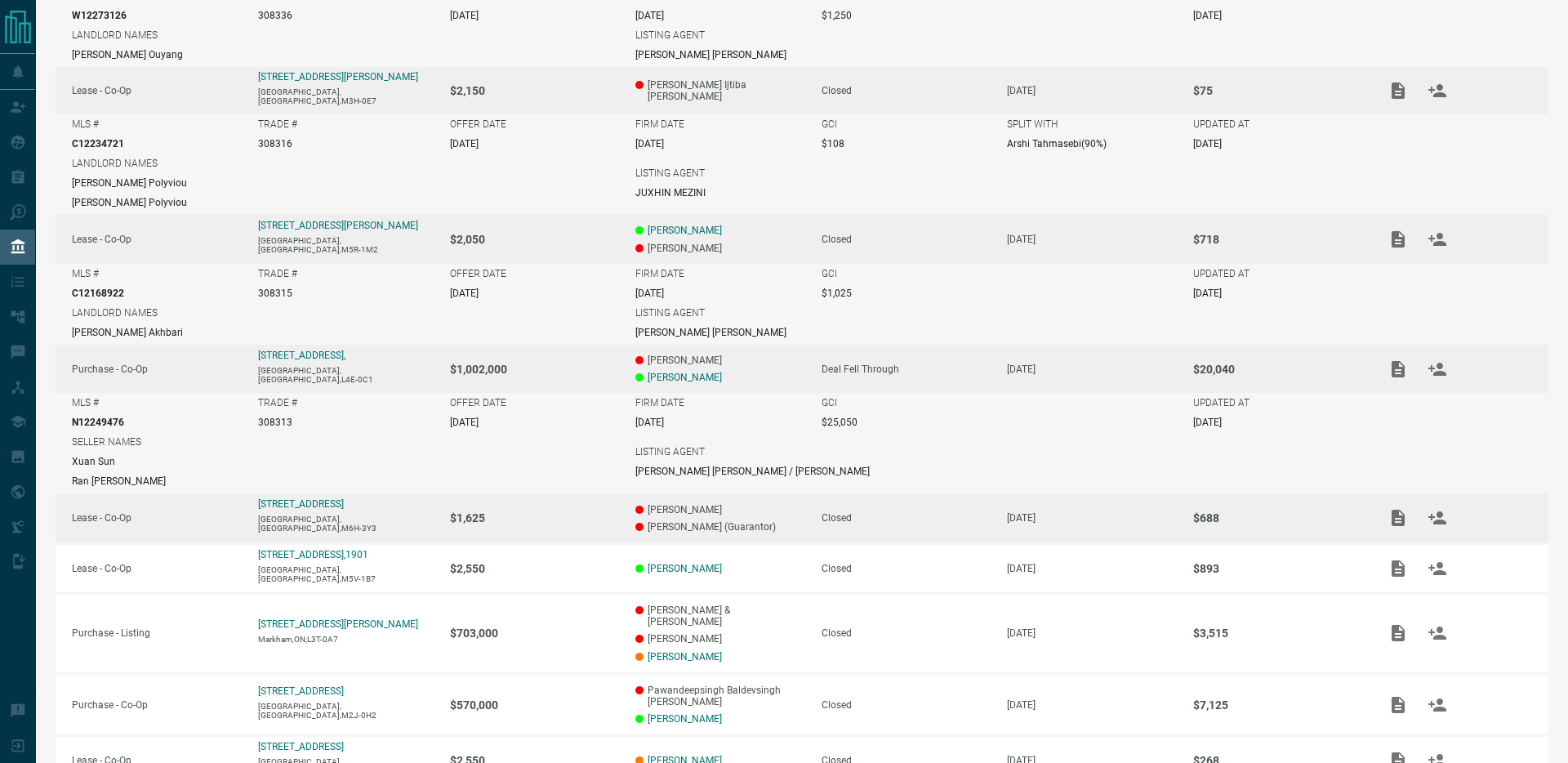
click at [750, 509] on td "[PERSON_NAME] [PERSON_NAME] (Guarantor)" at bounding box center [711, 518] width 186 height 52
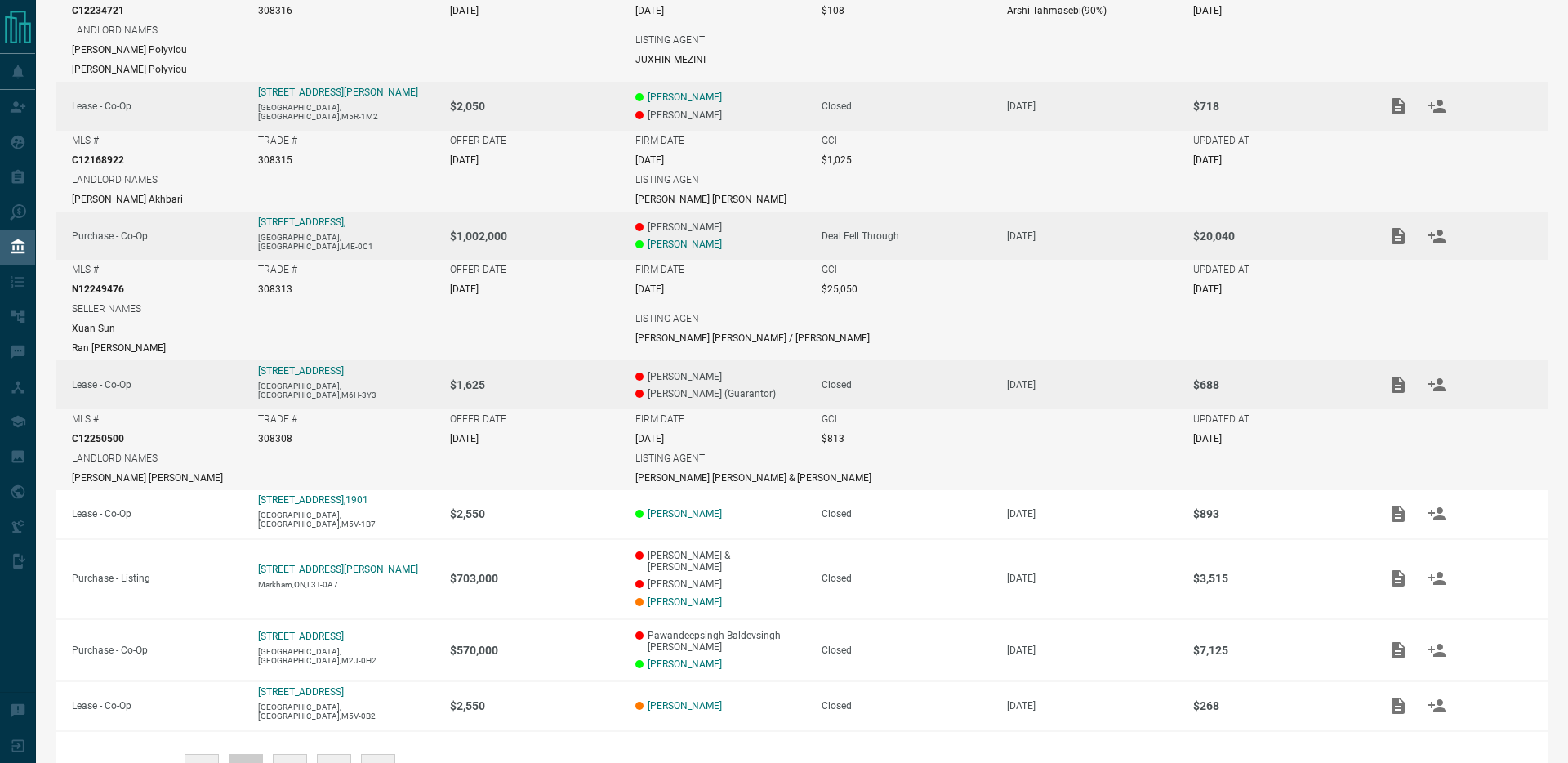
scroll to position [691, 0]
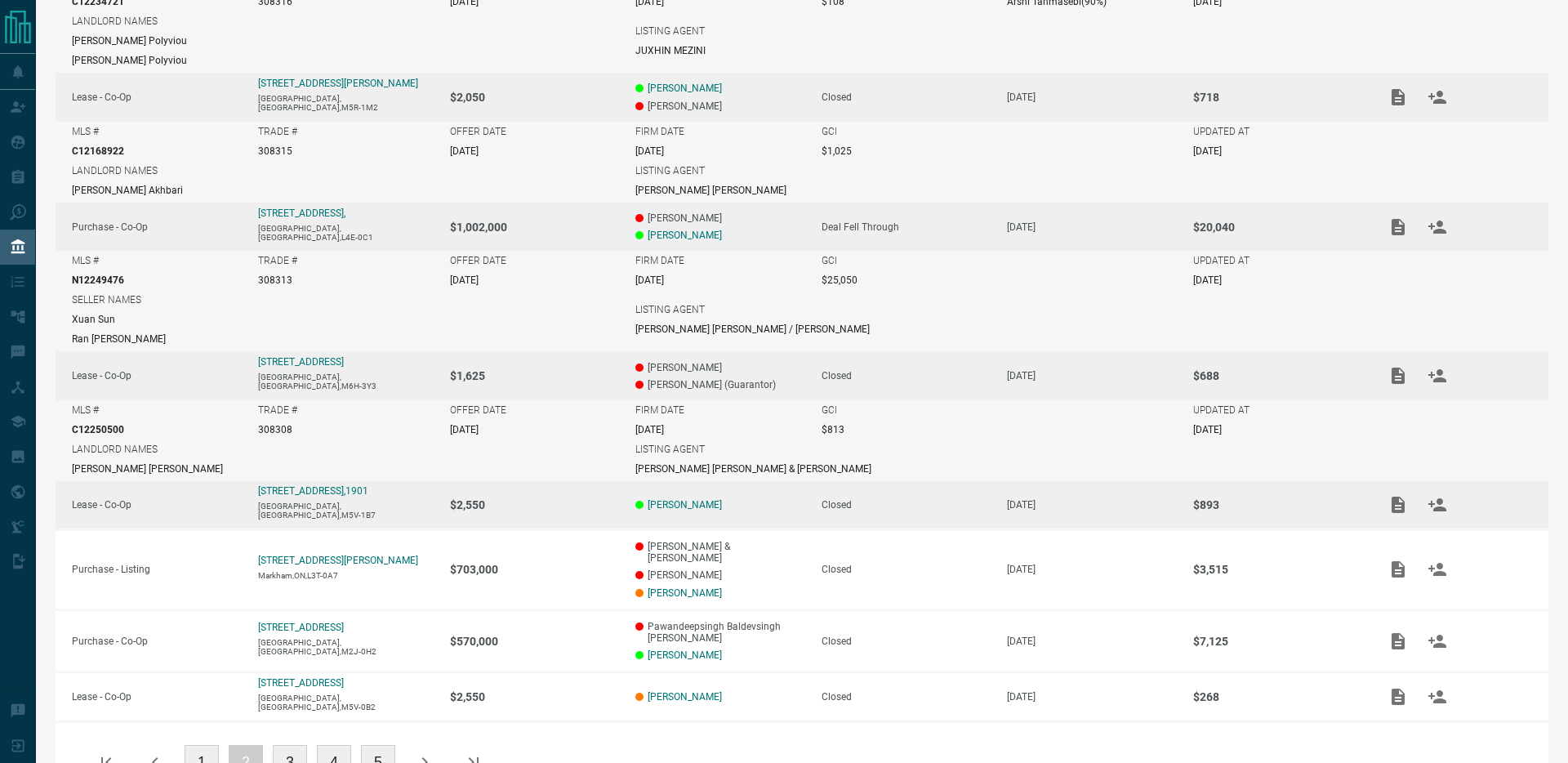
click at [757, 499] on p "[PERSON_NAME]" at bounding box center [720, 505] width 170 height 11
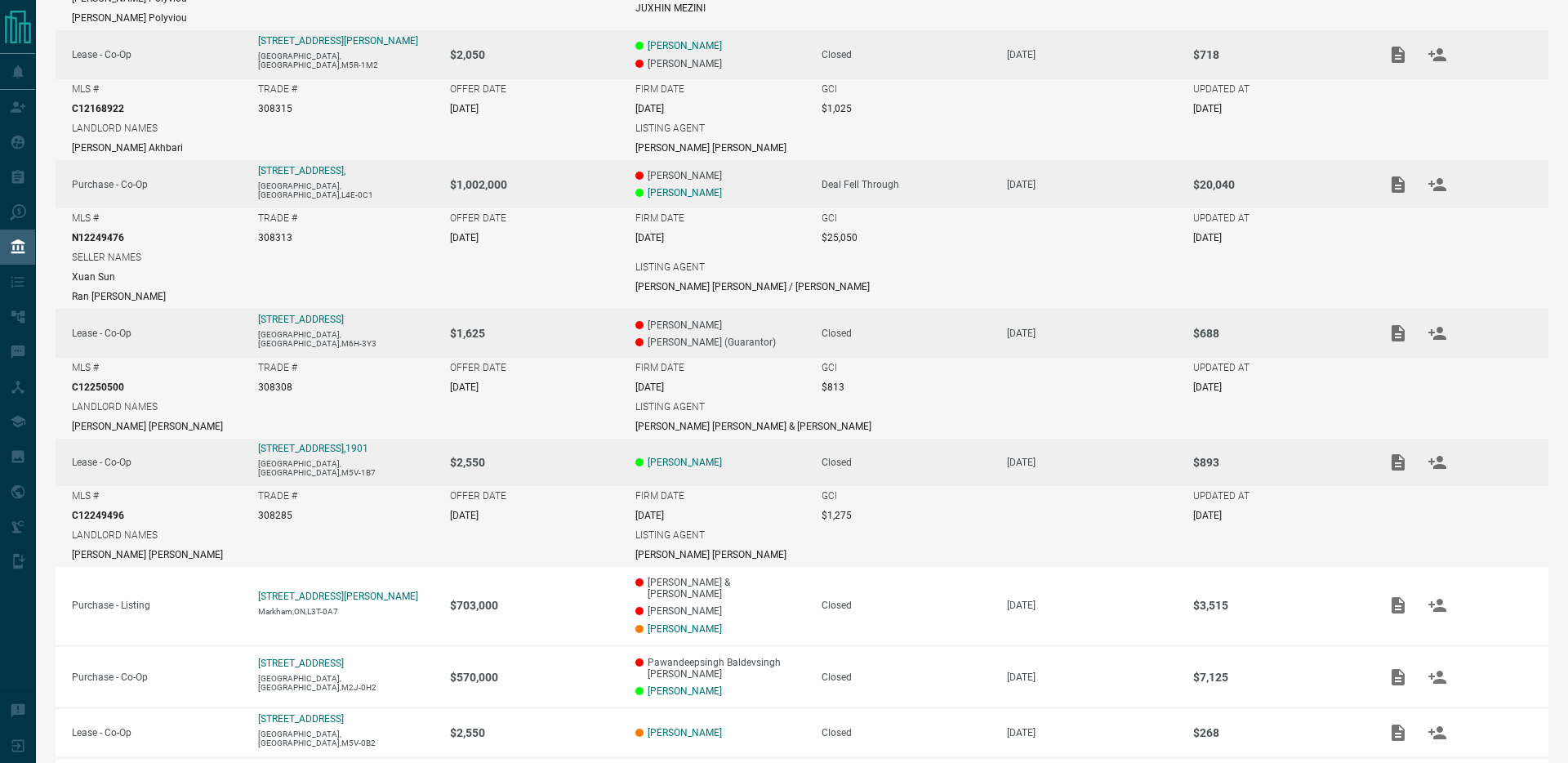
scroll to position [792, 0]
